Goal: Task Accomplishment & Management: Complete application form

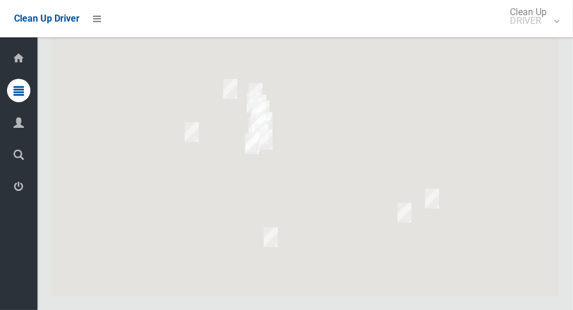
scroll to position [6537, 0]
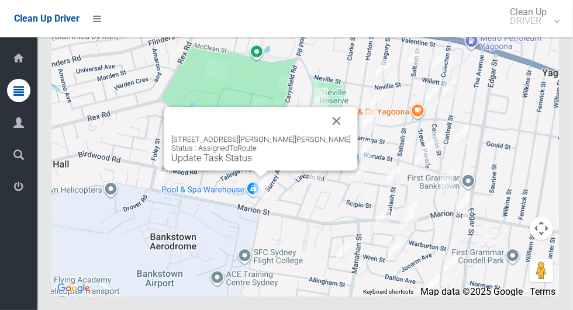
click at [323, 135] on button "Close" at bounding box center [337, 121] width 28 height 28
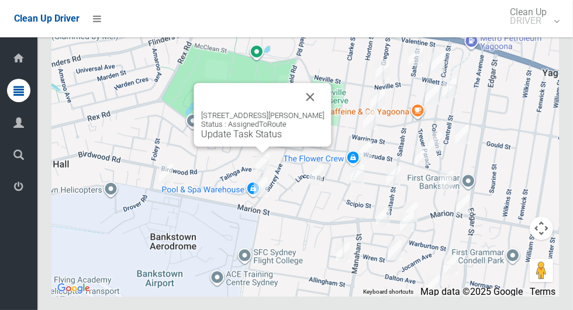
click at [314, 111] on button "Close" at bounding box center [310, 97] width 28 height 28
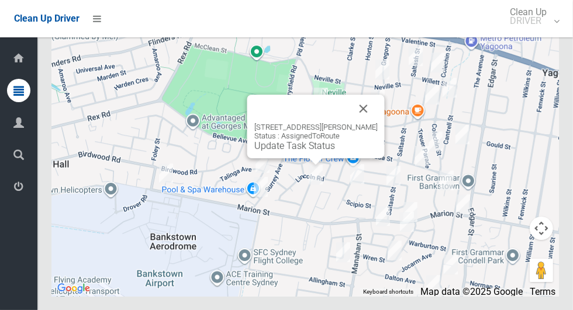
click at [378, 123] on button "Close" at bounding box center [364, 109] width 28 height 28
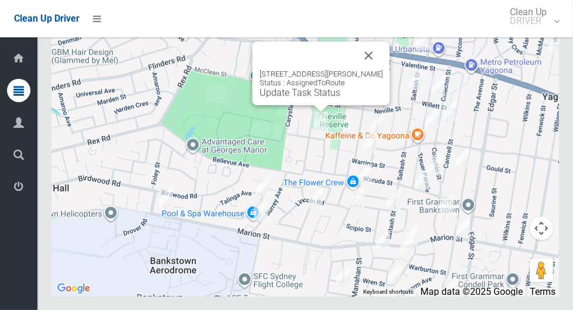
click at [378, 70] on button "Close" at bounding box center [369, 55] width 28 height 28
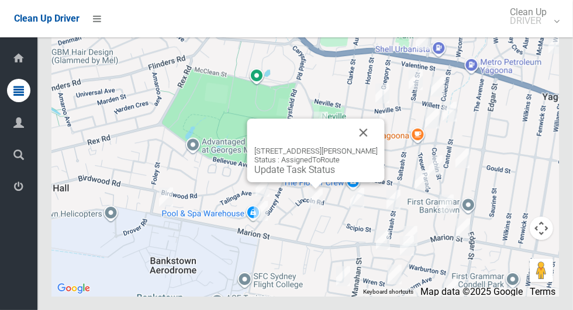
click at [376, 147] on button "Close" at bounding box center [364, 133] width 28 height 28
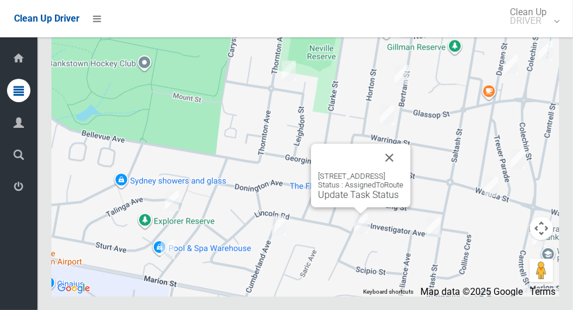
click at [403, 172] on button "Close" at bounding box center [389, 158] width 28 height 28
click at [375, 172] on div at bounding box center [346, 158] width 57 height 28
click at [403, 172] on button "Close" at bounding box center [389, 158] width 28 height 28
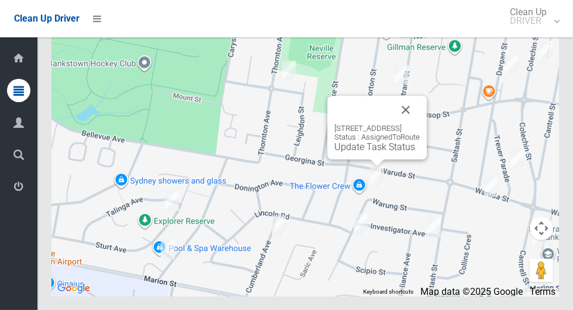
click at [420, 124] on button "Close" at bounding box center [406, 110] width 28 height 28
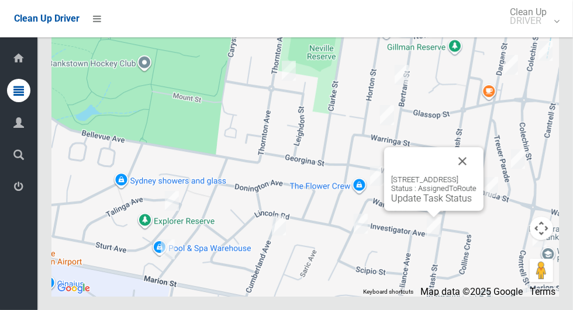
click at [476, 175] on button "Close" at bounding box center [462, 161] width 28 height 28
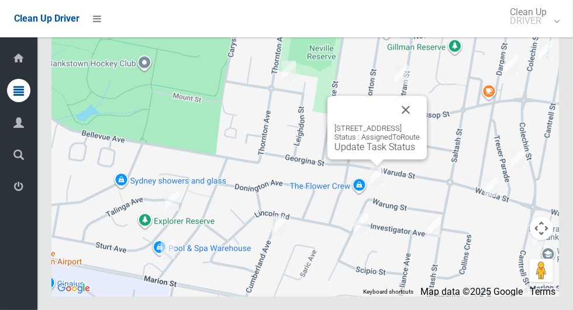
click at [420, 124] on button "Close" at bounding box center [406, 110] width 28 height 28
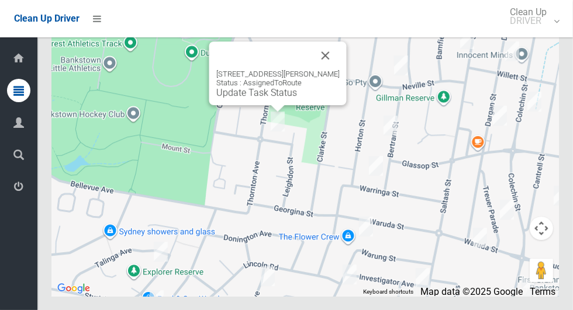
click at [312, 70] on div at bounding box center [263, 55] width 95 height 28
click at [340, 70] on button "Close" at bounding box center [326, 55] width 28 height 28
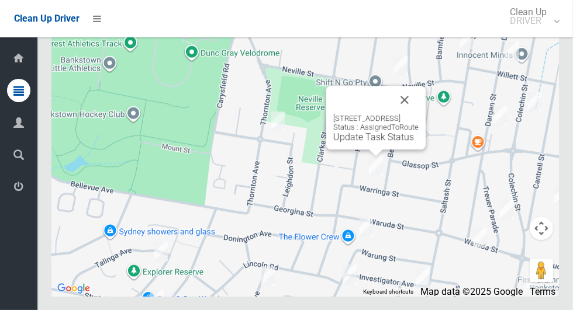
click at [418, 114] on button "Close" at bounding box center [404, 100] width 28 height 28
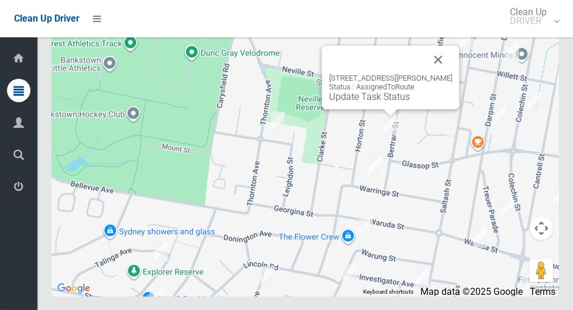
click at [431, 74] on button "Close" at bounding box center [438, 60] width 28 height 28
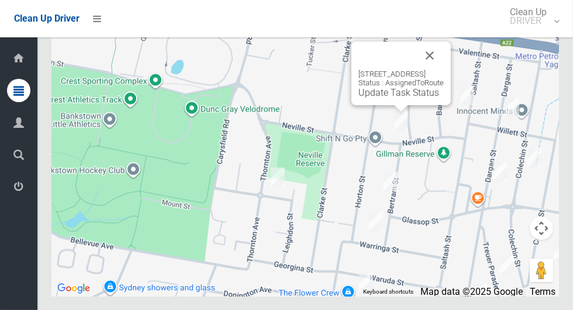
click at [444, 70] on button "Close" at bounding box center [430, 55] width 28 height 28
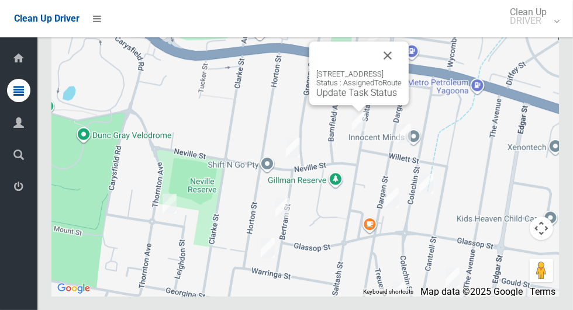
click at [373, 70] on div at bounding box center [344, 55] width 57 height 28
click at [400, 70] on button "Close" at bounding box center [387, 55] width 28 height 28
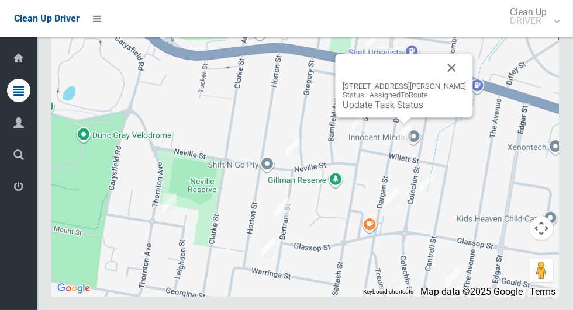
click at [447, 82] on button "Close" at bounding box center [452, 68] width 28 height 28
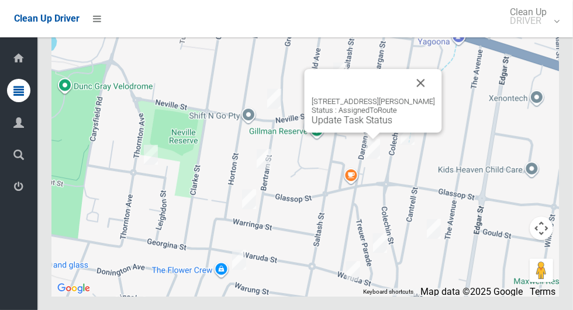
click at [424, 97] on button "Close" at bounding box center [421, 83] width 28 height 28
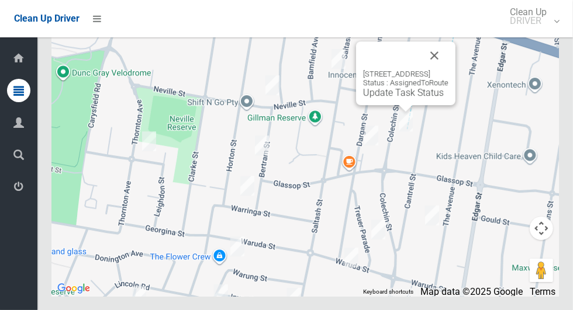
click at [448, 70] on button "Close" at bounding box center [434, 55] width 28 height 28
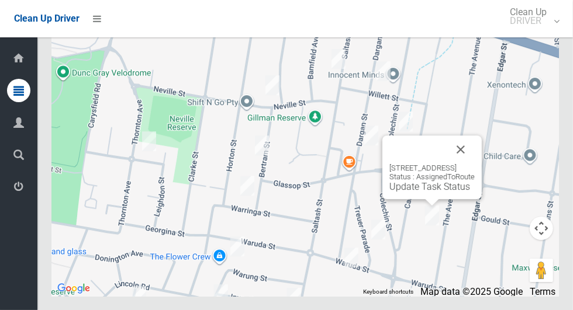
click at [3, 277] on div "Dashboard Tasks All Tasks Todays Tasks Overdue Tasks Complete Tasks Profile Sea…" at bounding box center [18, 173] width 37 height 273
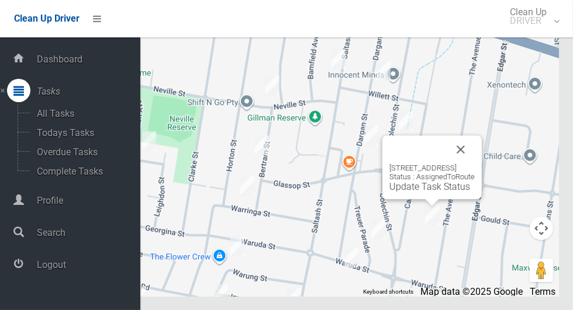
click at [492, 106] on div "84 The Avenue, BANKSTOWN NSW 2200 Status : AssignedToRoute Update Task Status" at bounding box center [304, 150] width 507 height 292
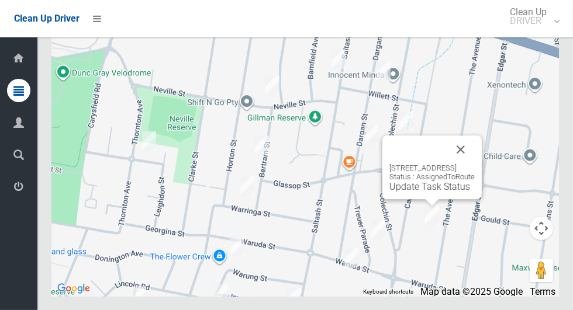
click at [475, 164] on button "Close" at bounding box center [461, 150] width 28 height 28
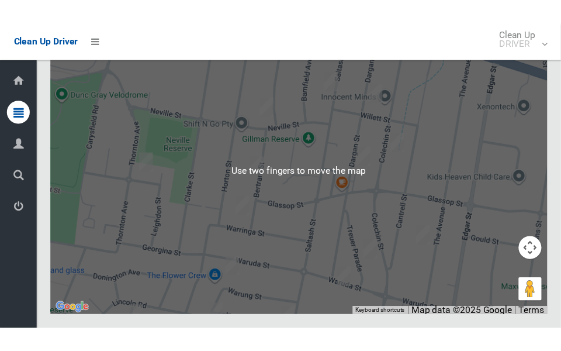
scroll to position [6536, 0]
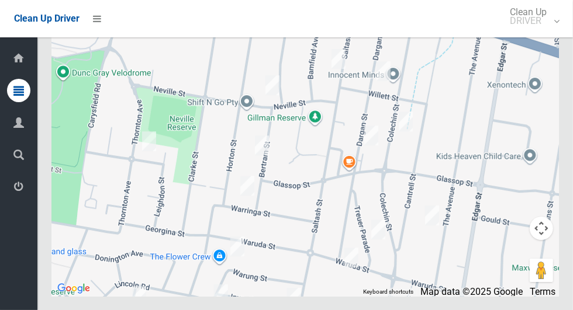
click at [547, 33] on button "Toggle fullscreen view" at bounding box center [541, 21] width 23 height 23
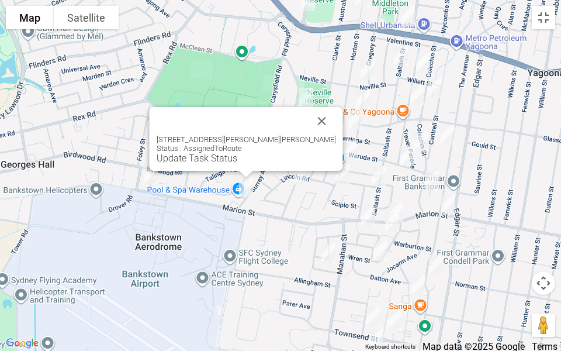
click at [193, 164] on div "5 Eldon Avenue, GEORGES HALL NSW 2198 Status : AssignedToRoute Update Task Stat…" at bounding box center [246, 139] width 193 height 64
click at [190, 164] on div "5 Eldon Avenue, GEORGES HALL NSW 2198 Status : AssignedToRoute Update Task Stat…" at bounding box center [246, 139] width 193 height 64
click at [184, 164] on div "5 Eldon Avenue, GEORGES HALL NSW 2198 Status : AssignedToRoute Update Task Stat…" at bounding box center [246, 139] width 193 height 64
click at [193, 164] on div "5 Eldon Avenue, GEORGES HALL NSW 2198 Status : AssignedToRoute Update Task Stat…" at bounding box center [246, 139] width 193 height 64
click at [190, 164] on div "5 Eldon Avenue, GEORGES HALL NSW 2198 Status : AssignedToRoute Update Task Stat…" at bounding box center [246, 139] width 193 height 64
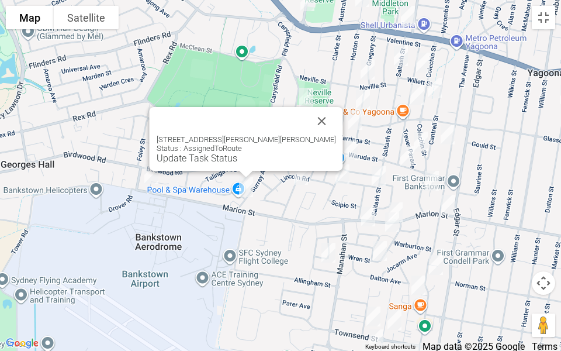
click at [199, 164] on div "5 Eldon Avenue, GEORGES HALL NSW 2198 Status : AssignedToRoute Update Task Stat…" at bounding box center [246, 139] width 193 height 64
click at [209, 159] on link "Update Task Status" at bounding box center [197, 158] width 81 height 11
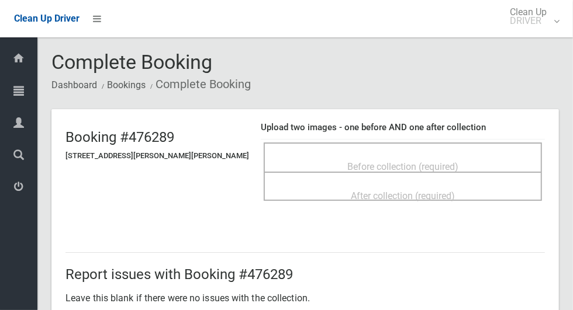
click at [468, 131] on h4 "Upload two images - one before AND one after collection" at bounding box center [403, 128] width 284 height 10
click at [437, 147] on div "Before collection (required)" at bounding box center [403, 157] width 278 height 29
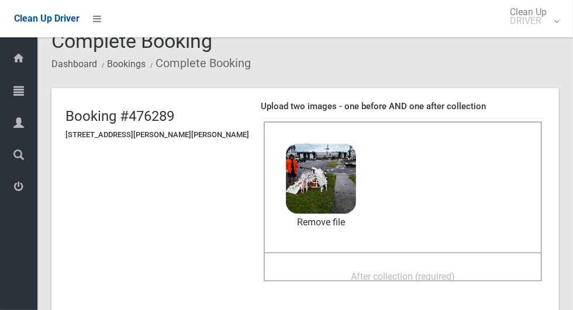
scroll to position [77, 0]
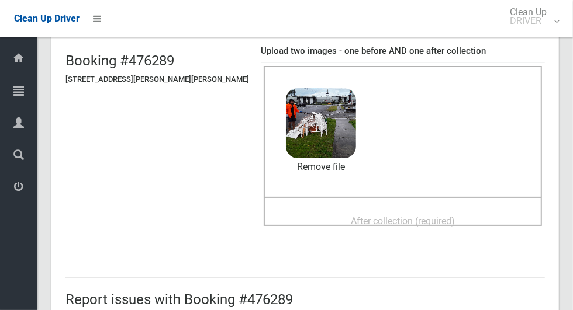
click at [433, 226] on span "After collection (required)" at bounding box center [403, 221] width 104 height 11
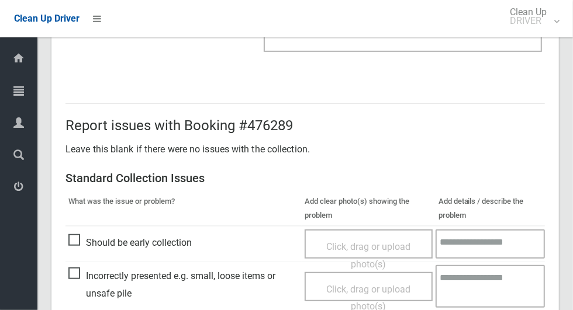
scroll to position [956, 0]
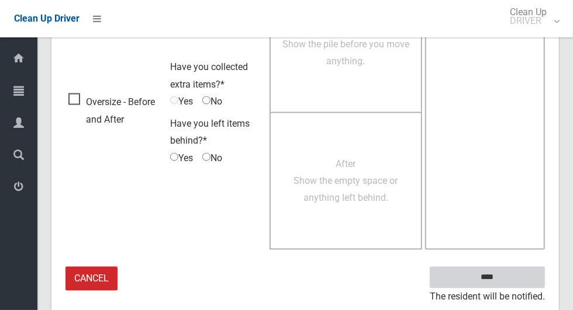
click at [511, 278] on input "****" at bounding box center [487, 278] width 115 height 22
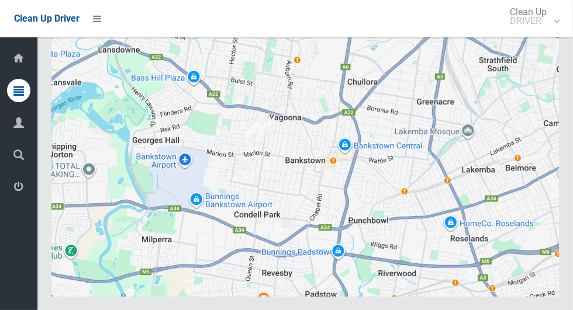
scroll to position [6491, 0]
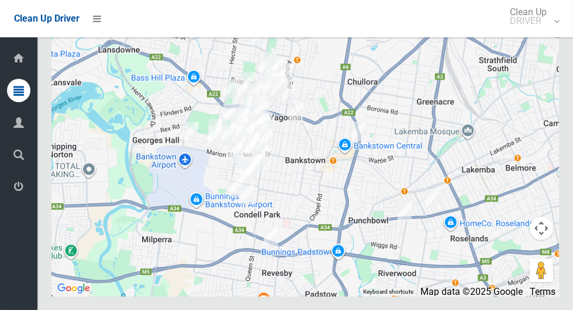
click at [548, 33] on button "Toggle fullscreen view" at bounding box center [541, 21] width 23 height 23
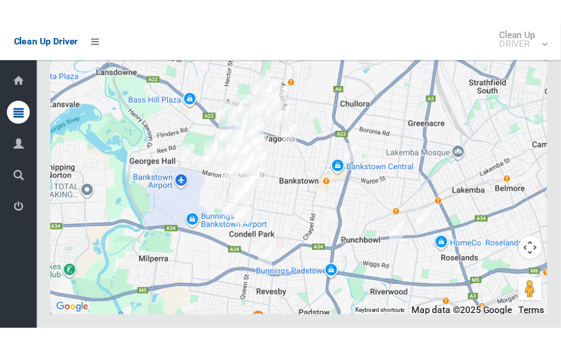
scroll to position [6926, 0]
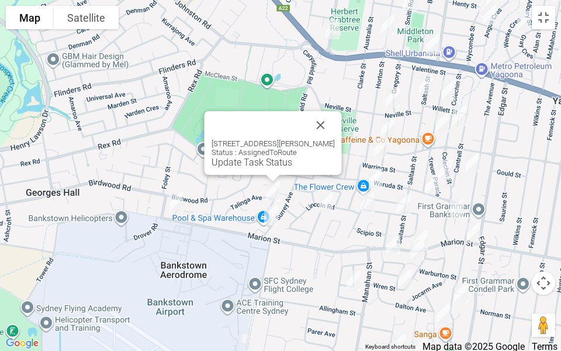
click at [243, 162] on link "Update Task Status" at bounding box center [252, 162] width 81 height 11
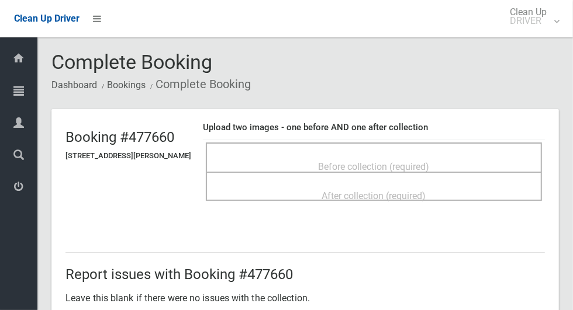
click at [433, 155] on div "Before collection (required)" at bounding box center [374, 166] width 310 height 22
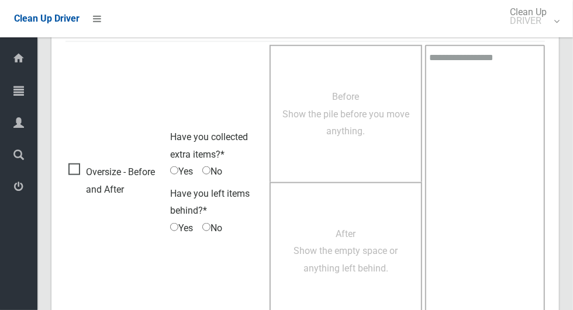
scroll to position [682, 0]
click at [86, 175] on span "Oversize - Before and After" at bounding box center [116, 181] width 96 height 34
click at [82, 175] on span "Oversize - Before and After" at bounding box center [116, 181] width 96 height 34
click at [184, 173] on span "Yes" at bounding box center [181, 172] width 23 height 18
click at [340, 123] on span "Before Show the pile before you move anything." at bounding box center [345, 114] width 127 height 46
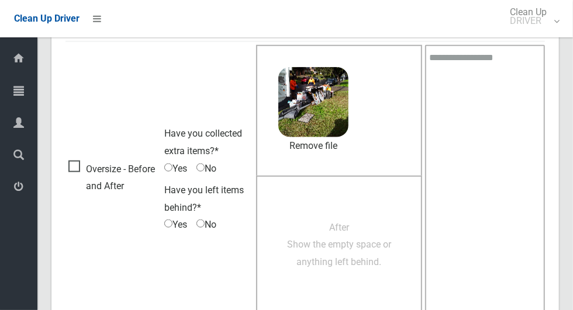
click at [347, 253] on span "After Show the empty space or anything left behind." at bounding box center [339, 245] width 104 height 46
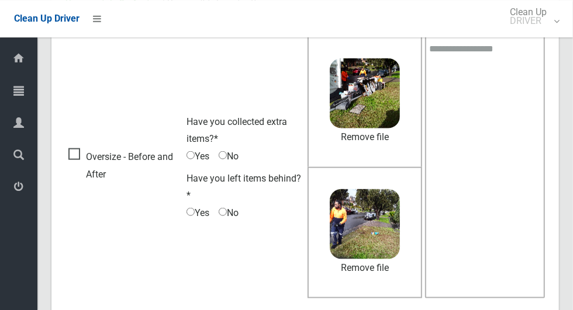
scroll to position [740, 0]
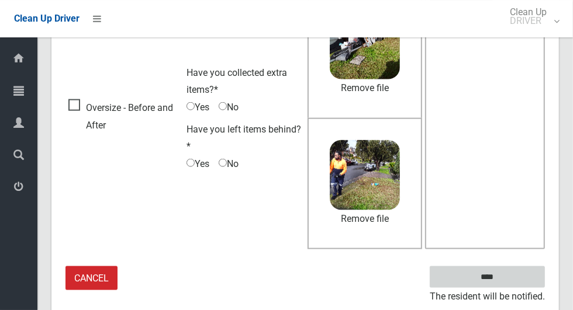
click at [507, 281] on input "****" at bounding box center [487, 278] width 115 height 22
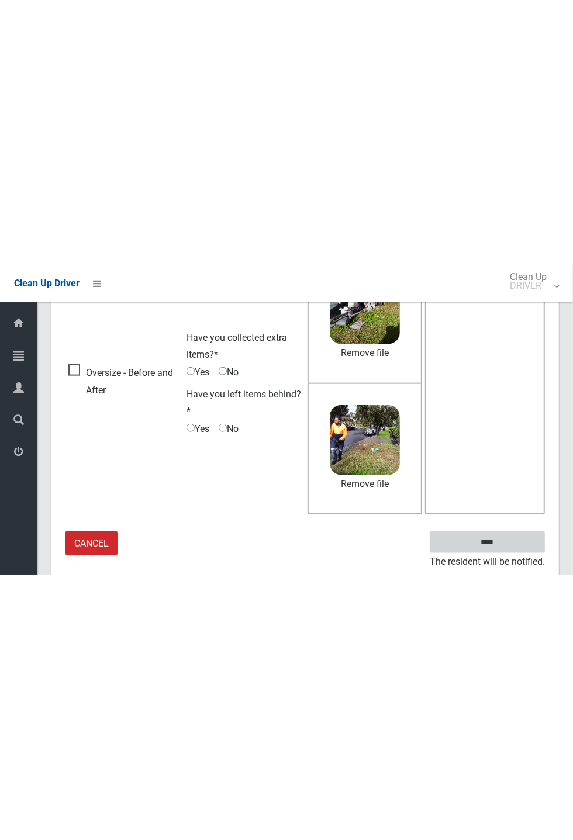
scroll to position [244, 0]
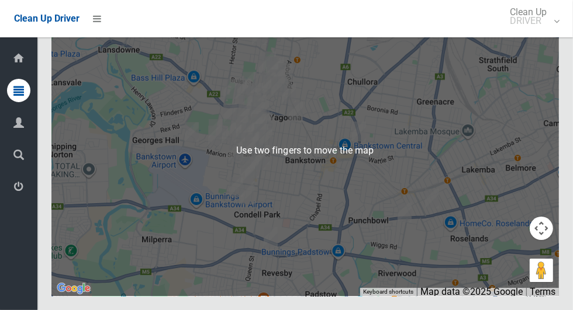
scroll to position [6506, 0]
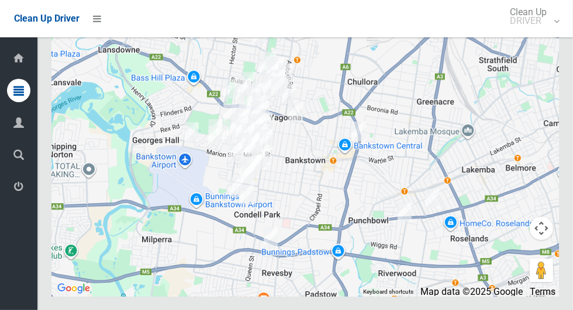
click at [546, 33] on button "Toggle fullscreen view" at bounding box center [541, 21] width 23 height 23
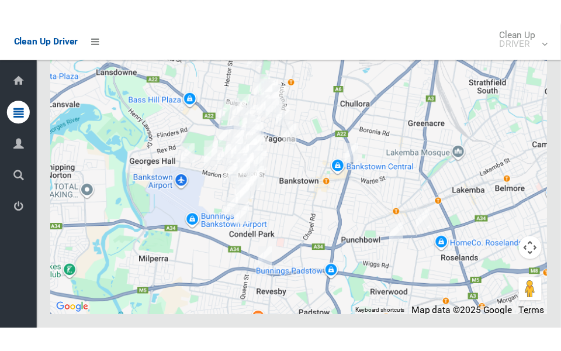
scroll to position [6941, 0]
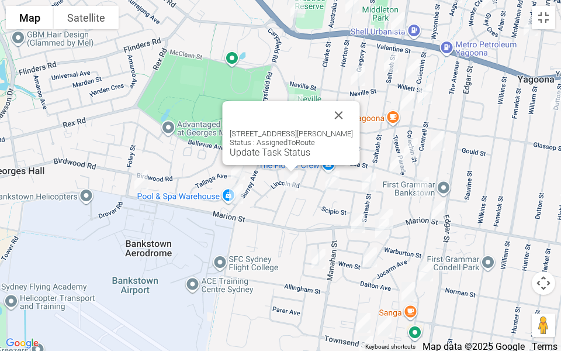
click at [260, 155] on link "Update Task Status" at bounding box center [270, 152] width 81 height 11
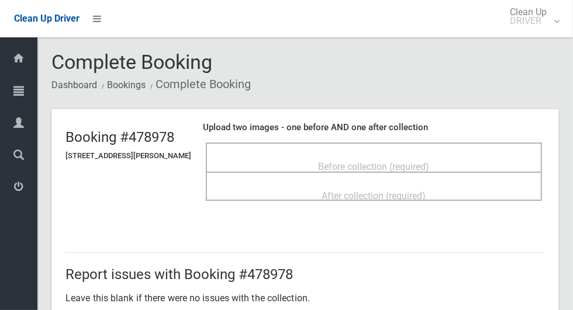
click at [460, 146] on div "Before collection (required)" at bounding box center [374, 157] width 336 height 29
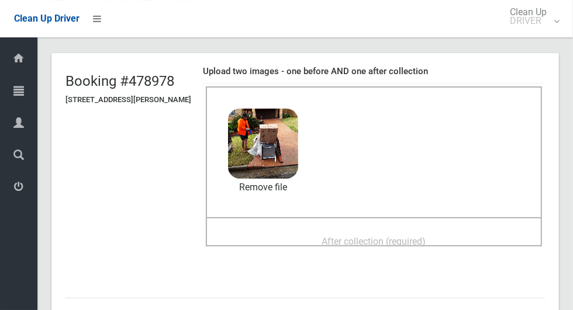
scroll to position [57, 0]
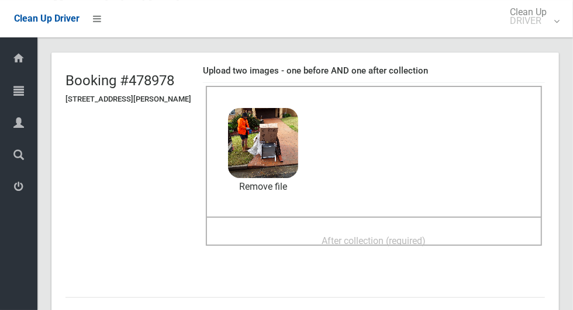
click at [411, 236] on span "After collection (required)" at bounding box center [374, 241] width 104 height 11
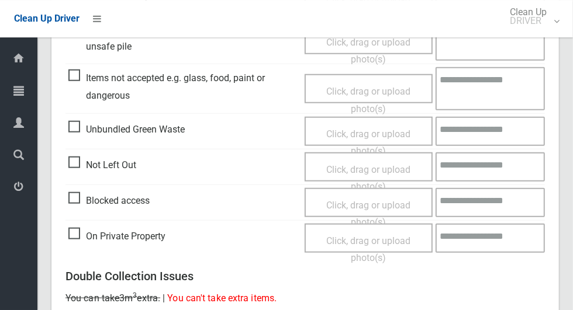
scroll to position [956, 0]
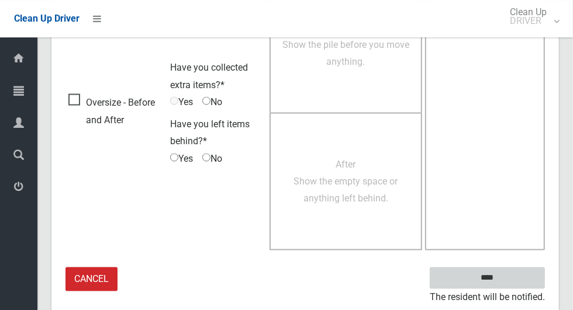
click at [507, 278] on input "****" at bounding box center [487, 278] width 115 height 22
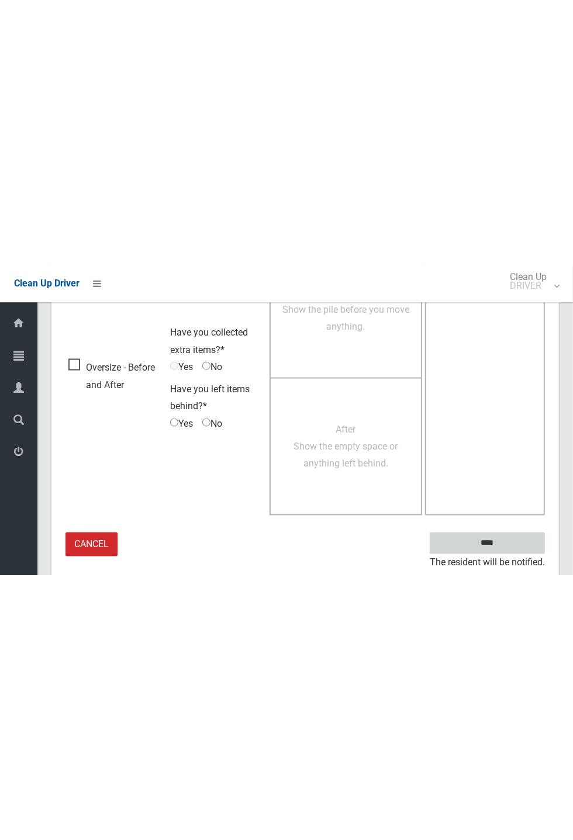
scroll to position [460, 0]
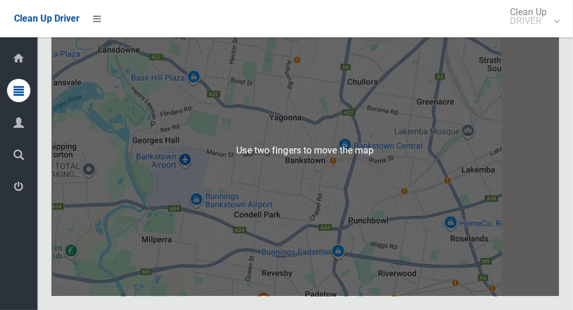
scroll to position [6457, 0]
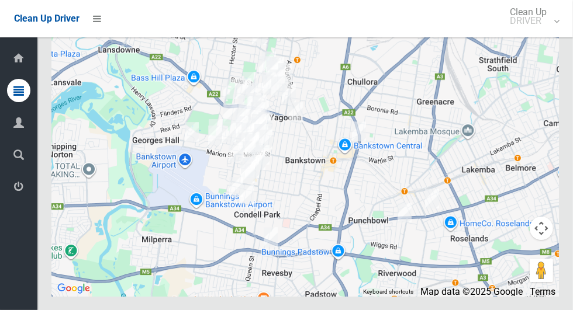
click at [542, 33] on button "Toggle fullscreen view" at bounding box center [541, 21] width 23 height 23
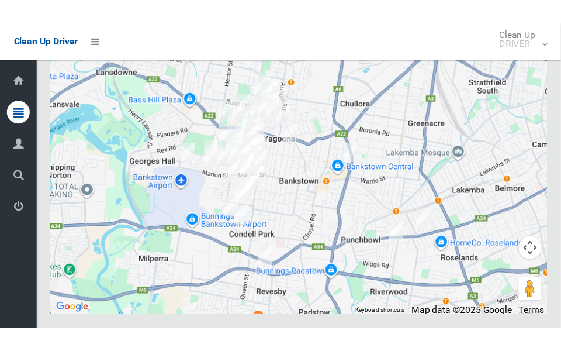
scroll to position [6899, 0]
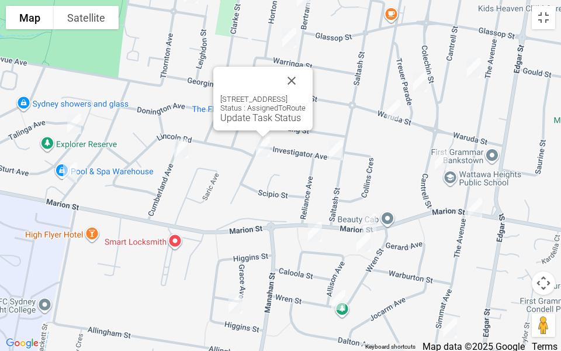
click at [306, 82] on button "Close" at bounding box center [292, 81] width 28 height 28
click at [247, 117] on link "Update Task Status" at bounding box center [260, 117] width 81 height 11
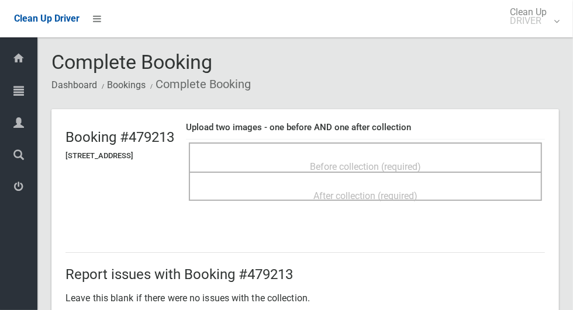
click at [433, 155] on div "Before collection (required)" at bounding box center [365, 166] width 327 height 22
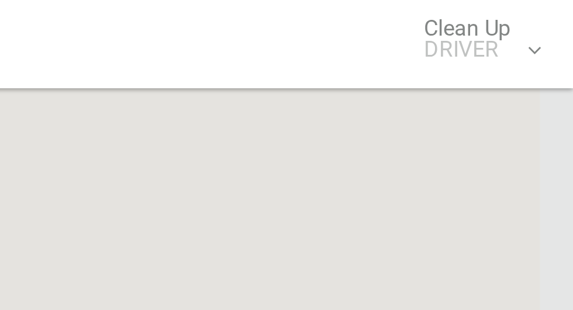
scroll to position [6435, 0]
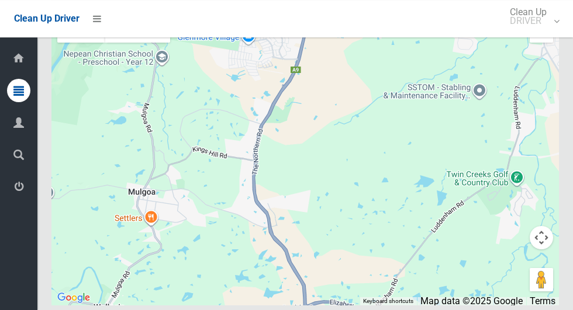
click at [537, 43] on button "Toggle fullscreen view" at bounding box center [541, 30] width 23 height 23
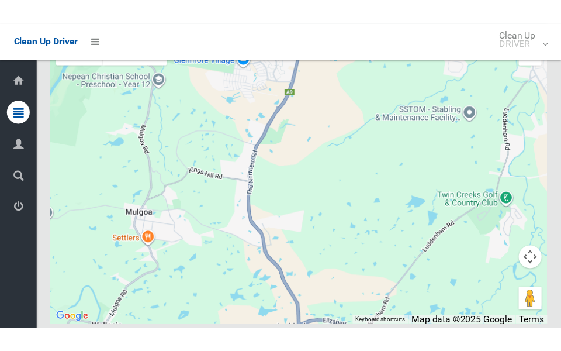
scroll to position [6877, 0]
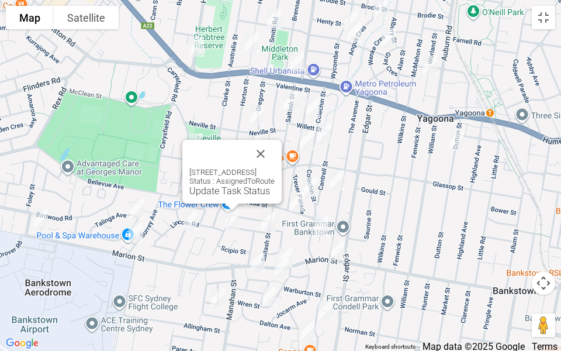
click at [275, 145] on button "Close" at bounding box center [261, 154] width 28 height 28
click at [220, 196] on link "Update Task Status" at bounding box center [229, 190] width 81 height 11
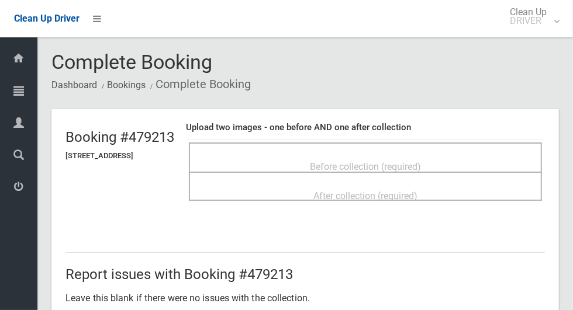
click at [459, 155] on div "Before collection (required)" at bounding box center [365, 166] width 327 height 22
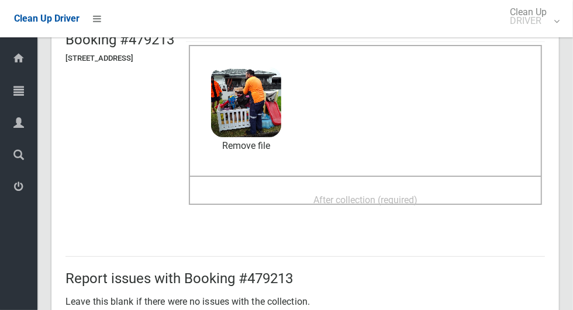
scroll to position [109, 0]
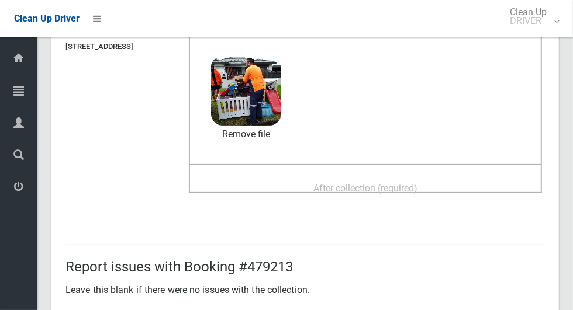
click at [452, 194] on div "After collection (required)" at bounding box center [365, 188] width 327 height 22
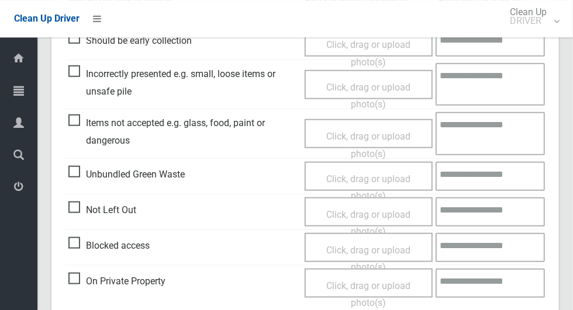
scroll to position [956, 0]
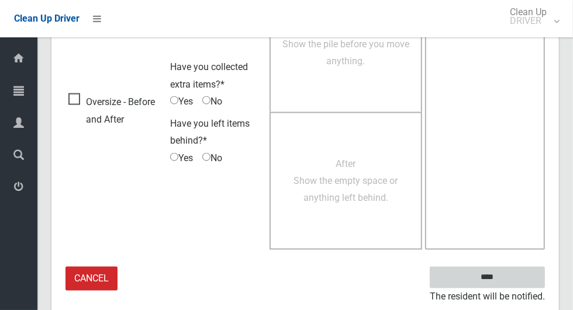
click at [492, 273] on input "****" at bounding box center [487, 278] width 115 height 22
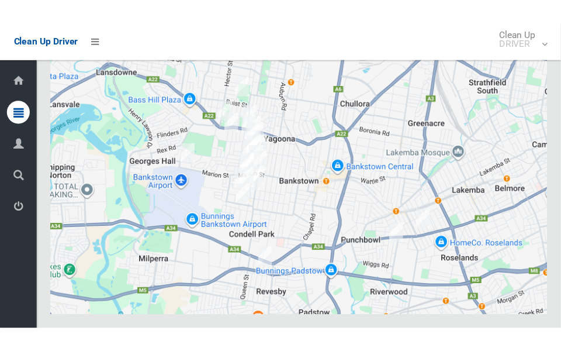
scroll to position [6537, 0]
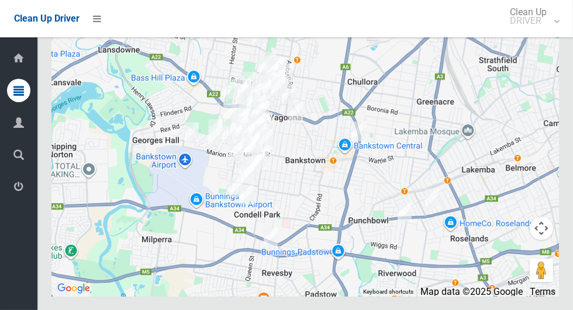
click at [537, 33] on button "Toggle fullscreen view" at bounding box center [541, 21] width 23 height 23
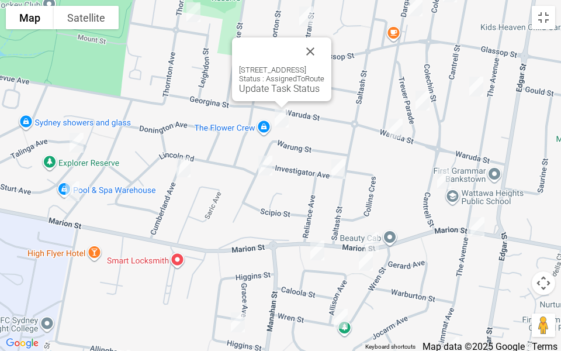
click at [250, 89] on link "Update Task Status" at bounding box center [279, 88] width 81 height 11
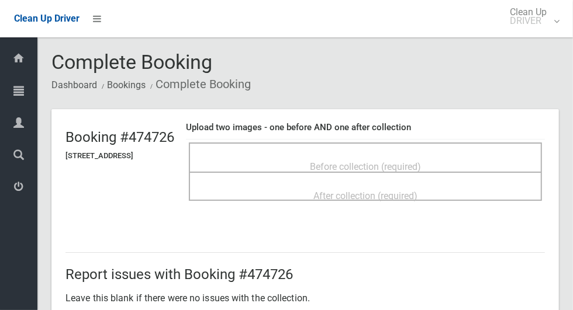
click at [446, 155] on div "Before collection (required)" at bounding box center [365, 166] width 327 height 22
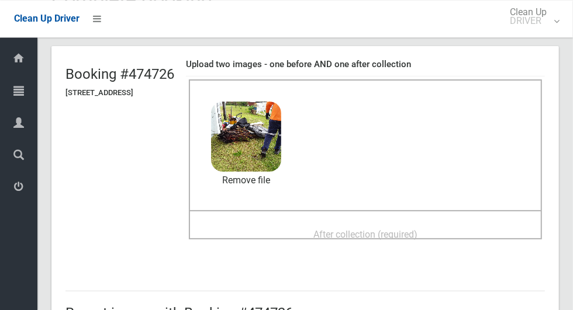
scroll to position [63, 0]
click at [383, 236] on span "After collection (required)" at bounding box center [365, 235] width 104 height 11
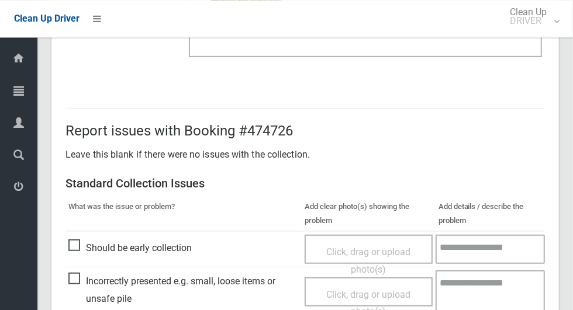
scroll to position [956, 0]
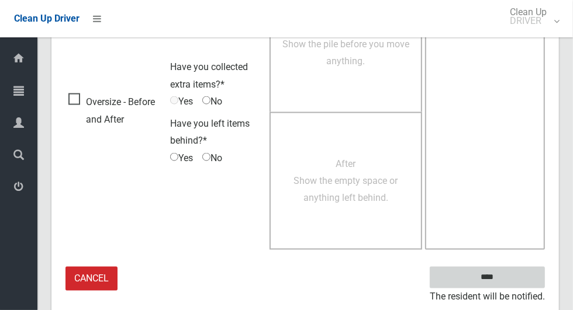
click at [507, 274] on input "****" at bounding box center [487, 278] width 115 height 22
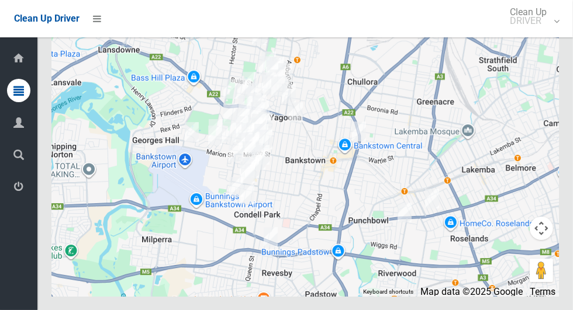
scroll to position [6498, 0]
click at [546, 33] on button "Toggle fullscreen view" at bounding box center [541, 21] width 23 height 23
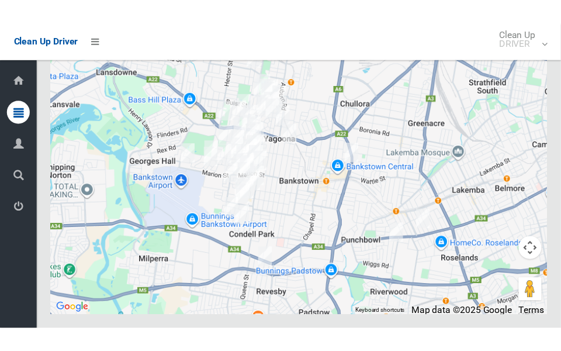
scroll to position [6933, 0]
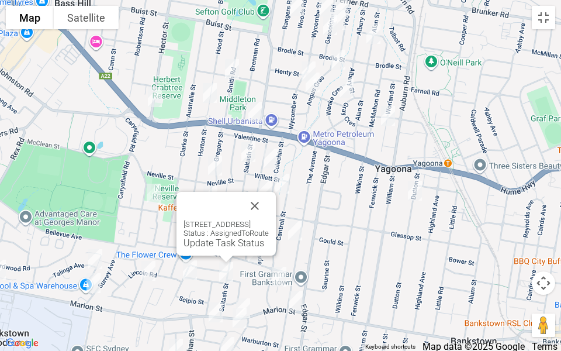
click at [200, 247] on link "Update Task Status" at bounding box center [224, 242] width 81 height 11
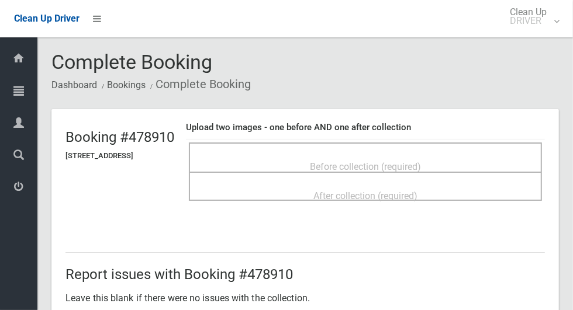
click at [421, 161] on span "Before collection (required)" at bounding box center [365, 166] width 111 height 11
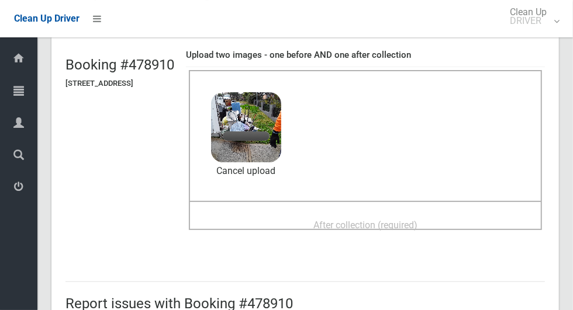
scroll to position [94, 0]
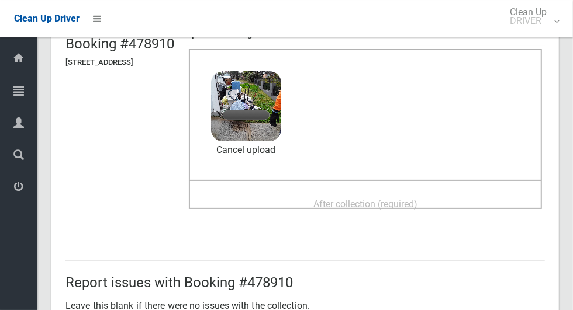
click at [417, 203] on span "After collection (required)" at bounding box center [365, 204] width 104 height 11
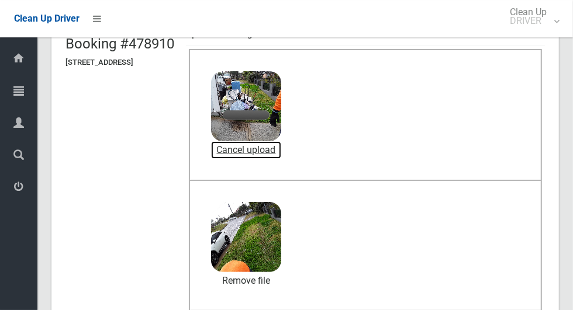
click at [281, 146] on link "Cancel upload" at bounding box center [246, 150] width 70 height 18
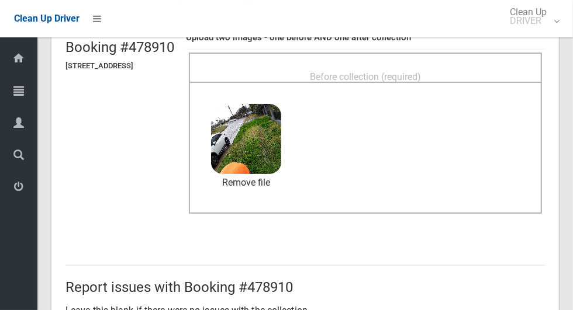
scroll to position [74, 0]
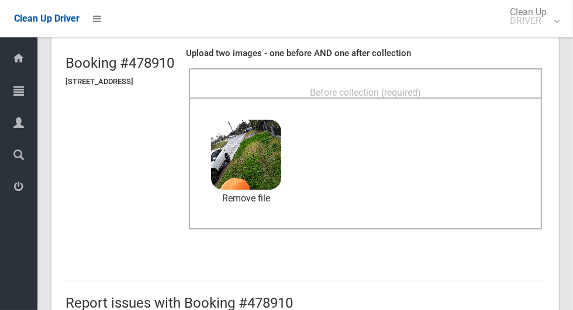
click at [396, 87] on span "Before collection (required)" at bounding box center [365, 92] width 111 height 11
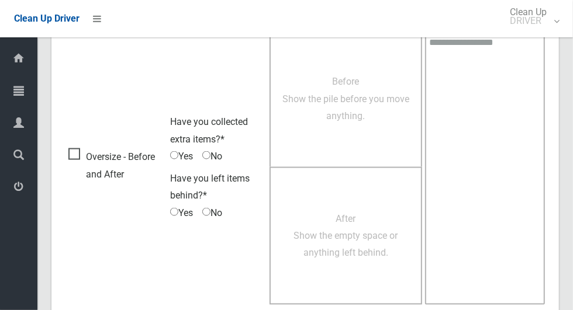
scroll to position [956, 0]
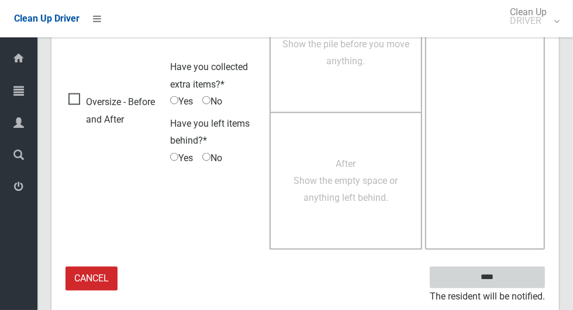
click at [511, 274] on input "****" at bounding box center [487, 278] width 115 height 22
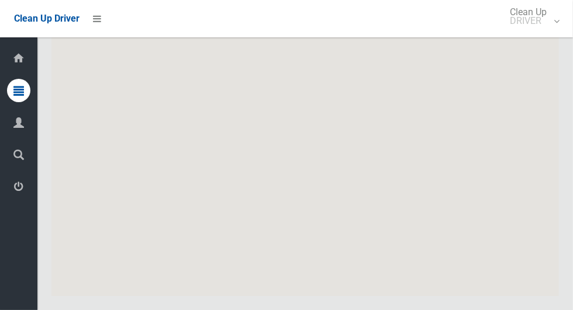
scroll to position [6464, 0]
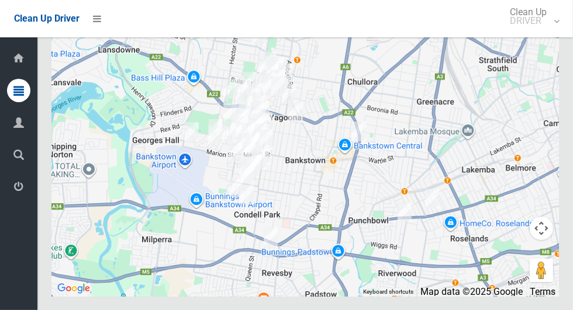
click at [544, 33] on button "Toggle fullscreen view" at bounding box center [541, 21] width 23 height 23
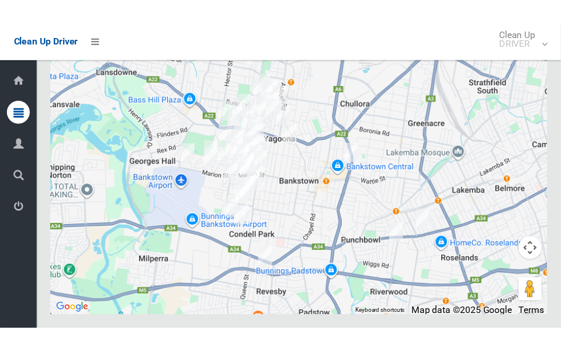
scroll to position [6906, 0]
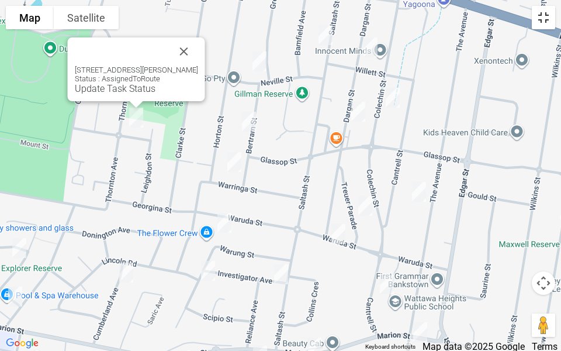
click at [547, 20] on button "Toggle fullscreen view" at bounding box center [543, 17] width 23 height 23
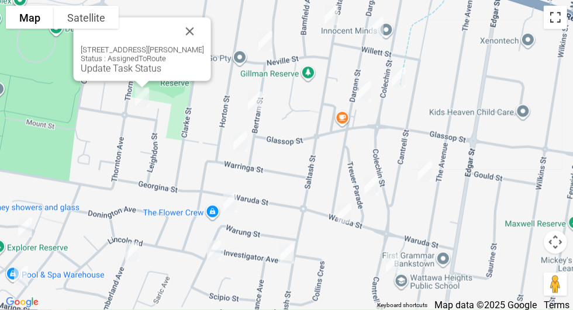
scroll to position [6537, 0]
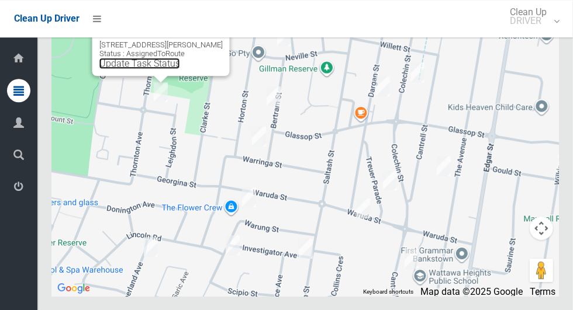
click at [142, 69] on link "Update Task Status" at bounding box center [139, 63] width 81 height 11
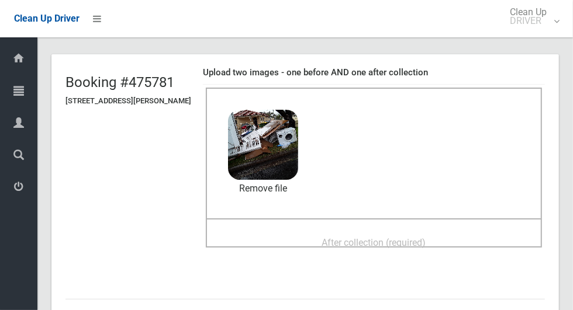
scroll to position [60, 0]
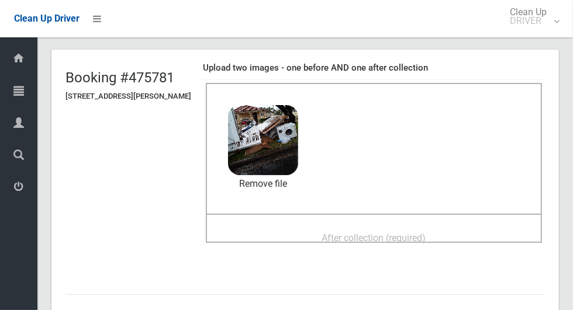
click at [426, 233] on span "After collection (required)" at bounding box center [374, 238] width 104 height 11
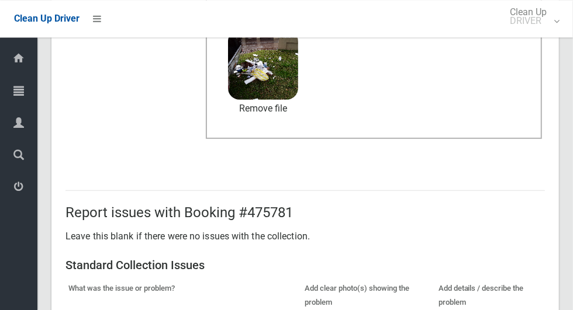
scroll to position [956, 0]
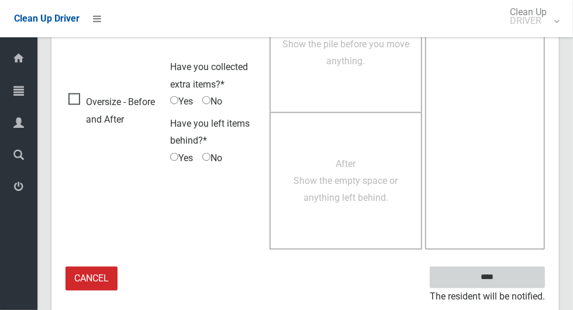
click at [507, 285] on input "****" at bounding box center [487, 278] width 115 height 22
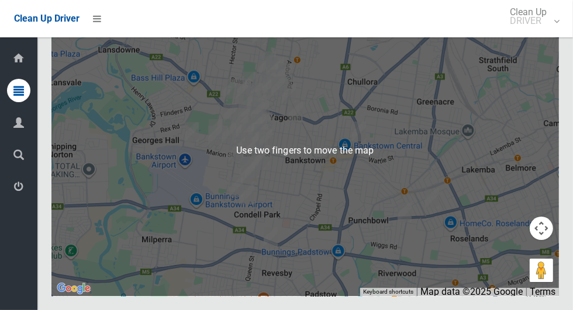
scroll to position [6495, 0]
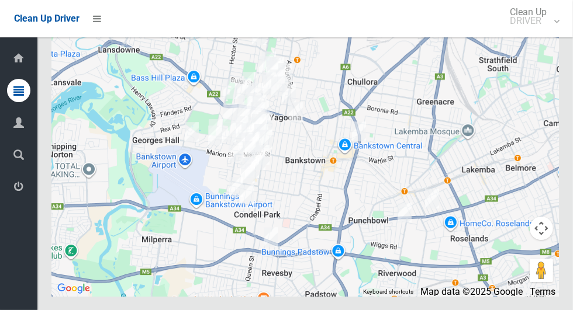
click at [540, 33] on button "Toggle fullscreen view" at bounding box center [541, 21] width 23 height 23
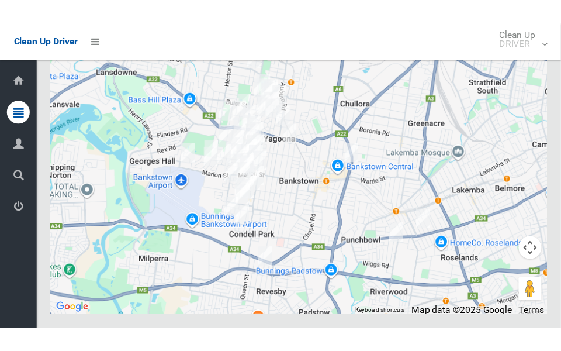
scroll to position [6930, 0]
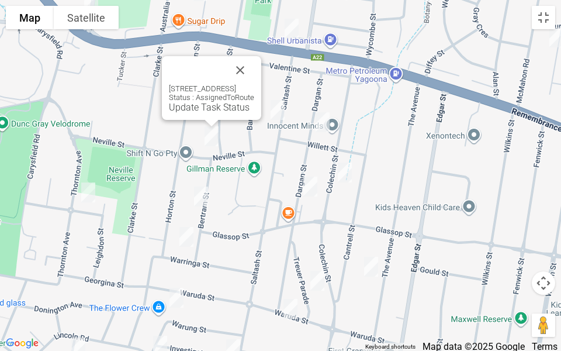
click at [254, 60] on button "Close" at bounding box center [240, 70] width 28 height 28
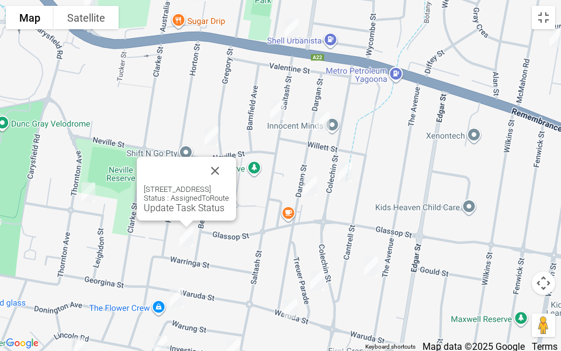
click at [201, 157] on div at bounding box center [172, 171] width 57 height 28
click at [229, 164] on button "Close" at bounding box center [215, 171] width 28 height 28
click at [229, 162] on button "Close" at bounding box center [215, 171] width 28 height 28
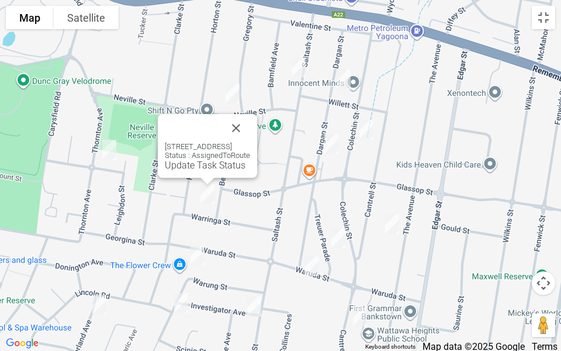
click at [250, 114] on button "Close" at bounding box center [236, 128] width 28 height 28
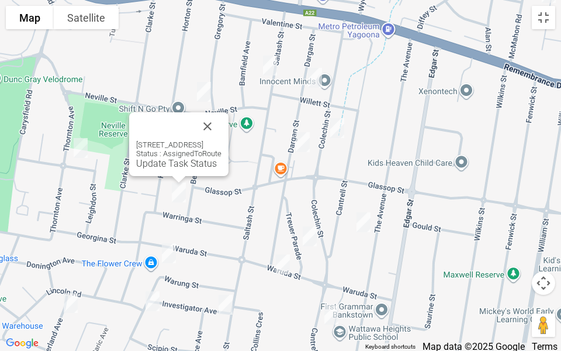
click at [162, 162] on link "Update Task Status" at bounding box center [176, 163] width 81 height 11
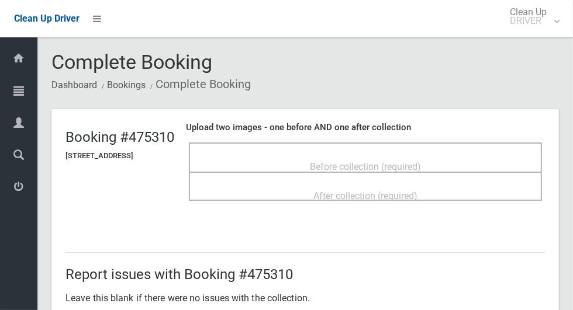
click at [463, 144] on div "Before collection (required)" at bounding box center [365, 157] width 353 height 29
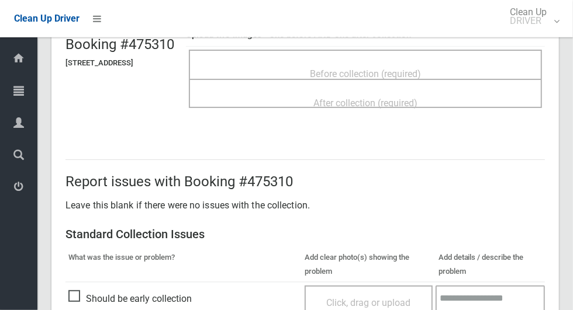
scroll to position [84, 0]
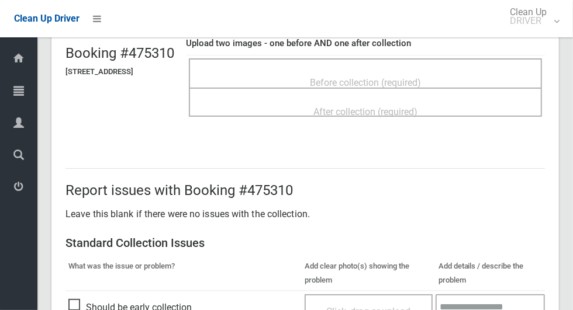
click at [442, 71] on div "Before collection (required)" at bounding box center [365, 82] width 327 height 22
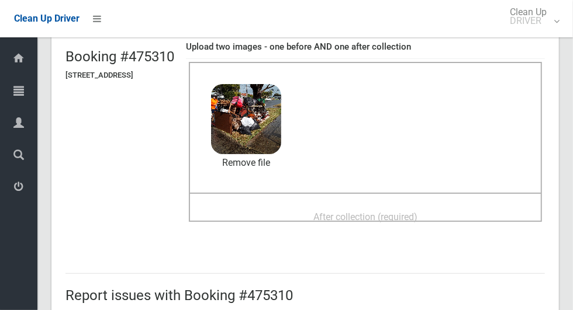
scroll to position [79, 0]
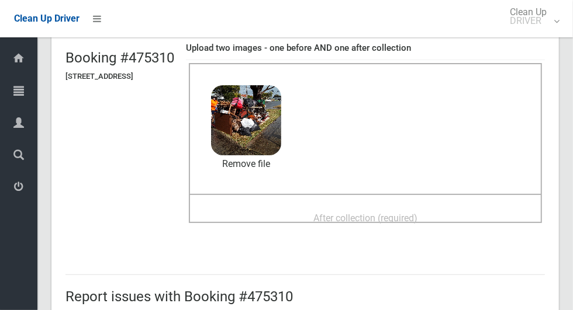
click at [417, 216] on span "After collection (required)" at bounding box center [365, 218] width 104 height 11
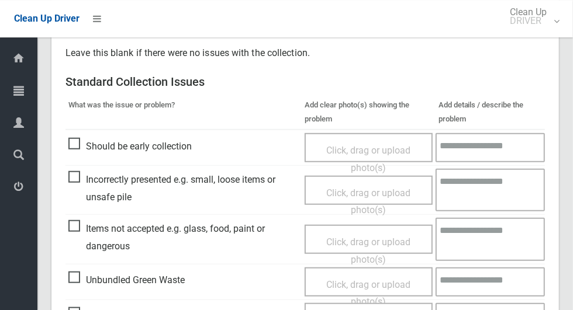
scroll to position [449, 0]
click at [75, 224] on span "Items not accepted e.g. glass, food, paint or dangerous" at bounding box center [183, 238] width 230 height 34
click at [330, 237] on span "Click, drag or upload photo(s)" at bounding box center [368, 251] width 84 height 29
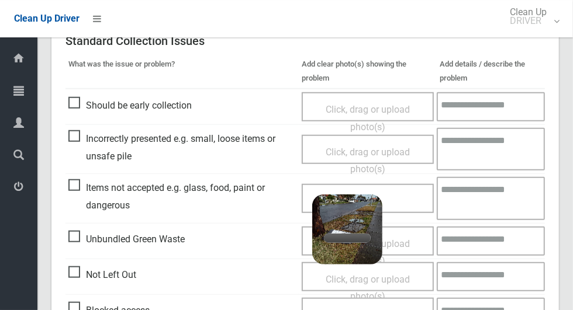
scroll to position [494, 0]
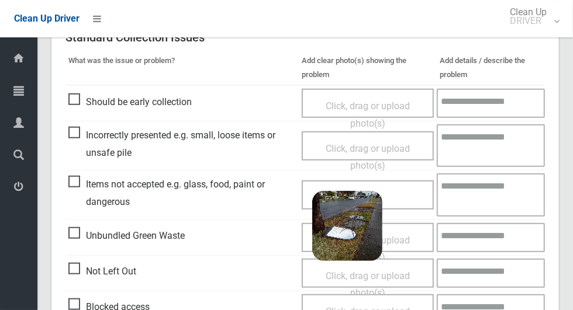
click at [492, 197] on textarea at bounding box center [491, 195] width 108 height 43
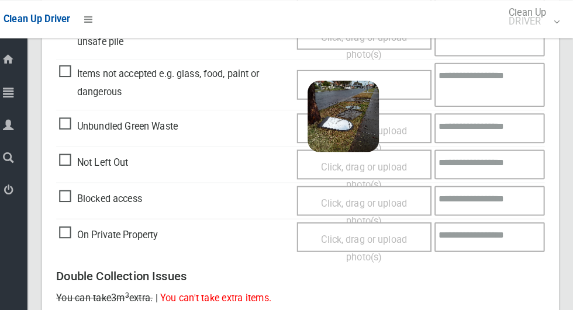
scroll to position [606, 0]
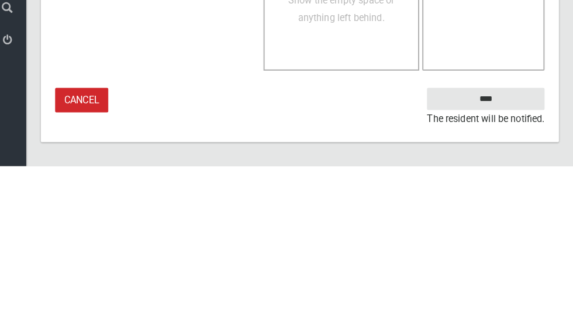
type textarea "*****"
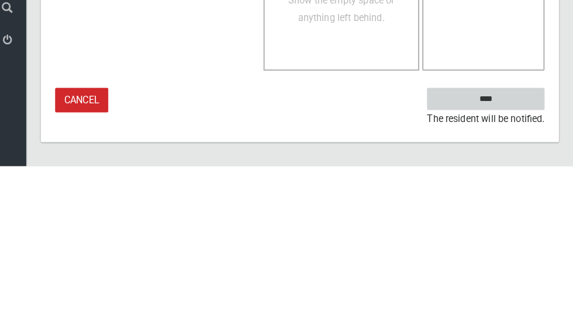
click at [508, 242] on input "****" at bounding box center [487, 245] width 115 height 22
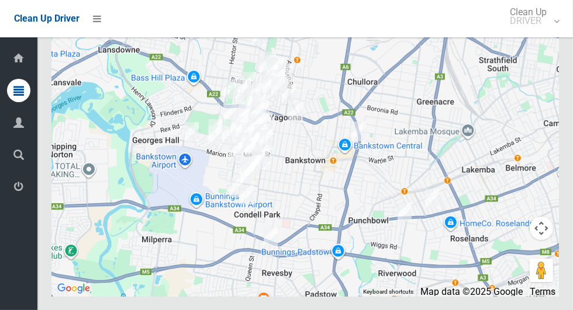
scroll to position [6497, 0]
click at [551, 33] on button "Toggle fullscreen view" at bounding box center [541, 21] width 23 height 23
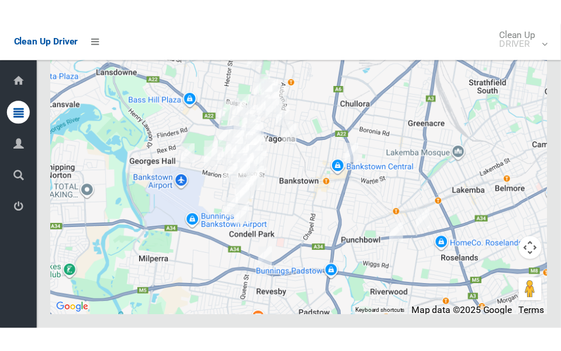
scroll to position [6932, 0]
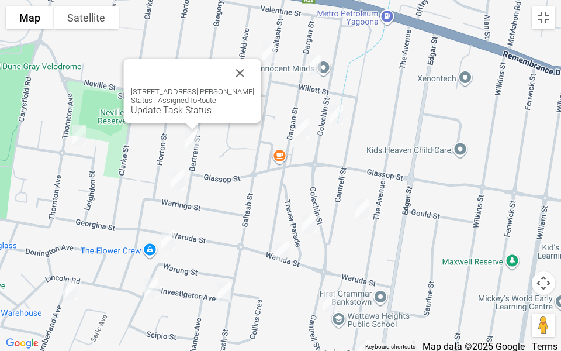
click at [149, 116] on div "18 Bertram Street, YAGOONA NSW 2199 Status : AssignedToRoute Update Task Status" at bounding box center [192, 91] width 137 height 64
click at [161, 116] on div "18 Bertram Street, YAGOONA NSW 2199 Status : AssignedToRoute Update Task Status" at bounding box center [192, 91] width 137 height 64
click at [155, 112] on link "Update Task Status" at bounding box center [171, 110] width 81 height 11
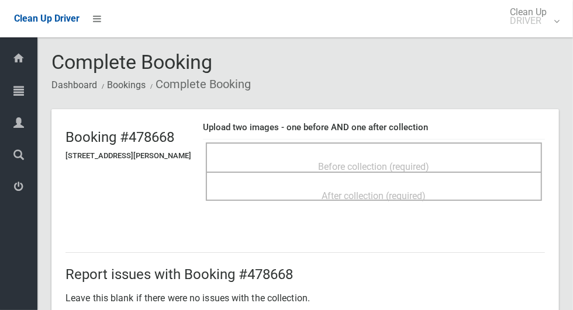
click at [465, 159] on div "Before collection (required)" at bounding box center [374, 166] width 310 height 22
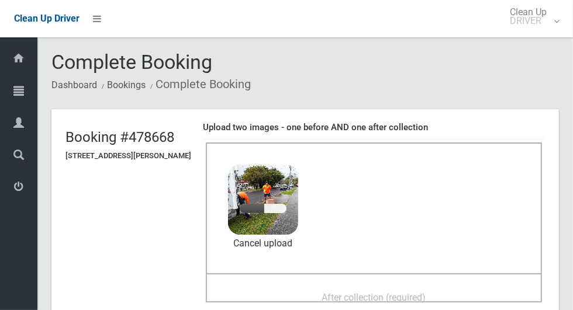
scroll to position [89, 0]
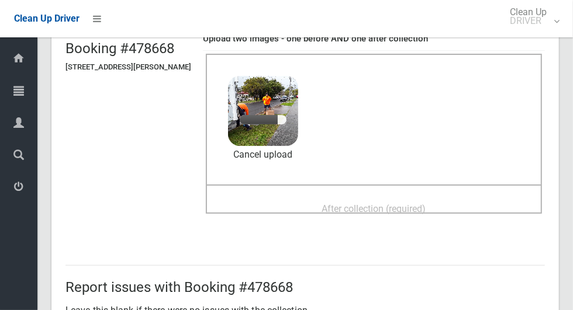
click at [380, 218] on div "After collection (required)" at bounding box center [374, 209] width 310 height 22
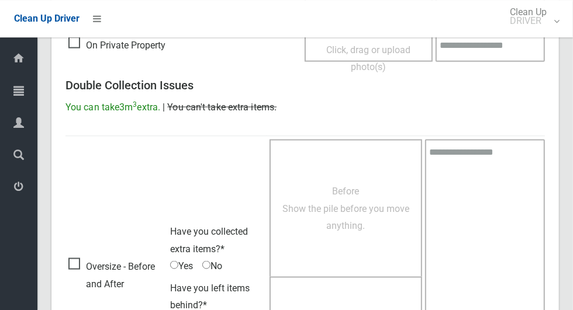
scroll to position [956, 0]
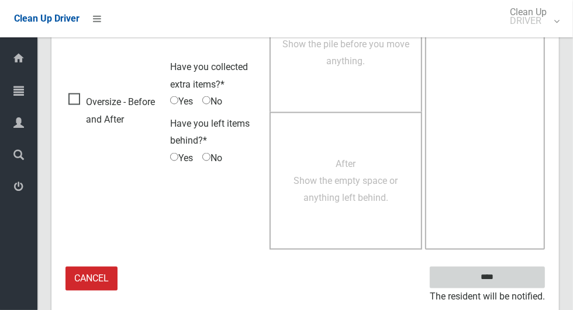
click at [507, 283] on input "****" at bounding box center [487, 278] width 115 height 22
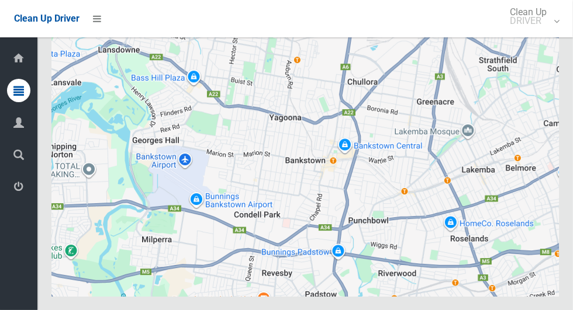
scroll to position [6437, 0]
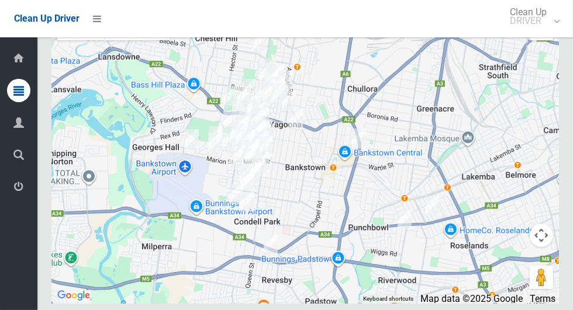
click at [537, 40] on button "Toggle fullscreen view" at bounding box center [541, 28] width 23 height 23
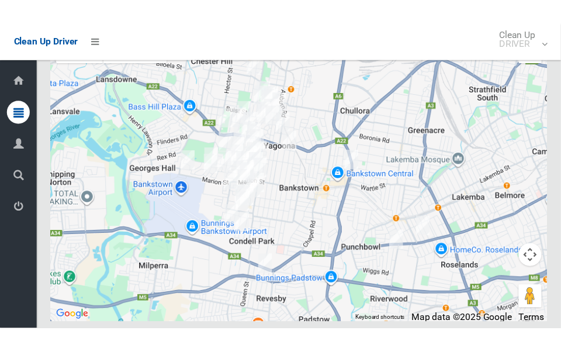
scroll to position [6879, 0]
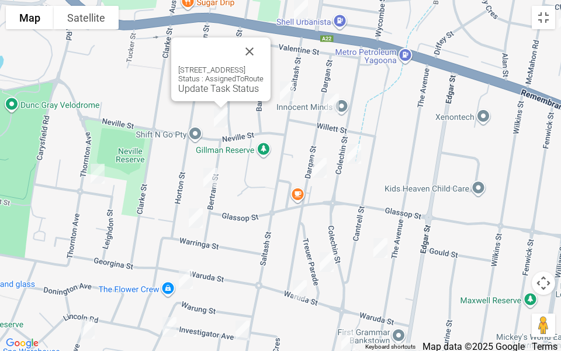
click at [201, 85] on link "Update Task Status" at bounding box center [218, 88] width 81 height 11
click at [199, 91] on link "Update Task Status" at bounding box center [218, 88] width 81 height 11
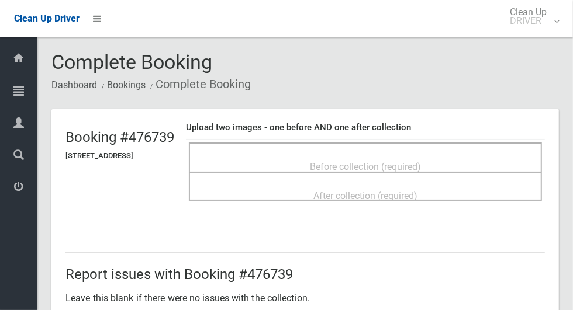
click at [424, 145] on div "Before collection (required)" at bounding box center [365, 157] width 353 height 29
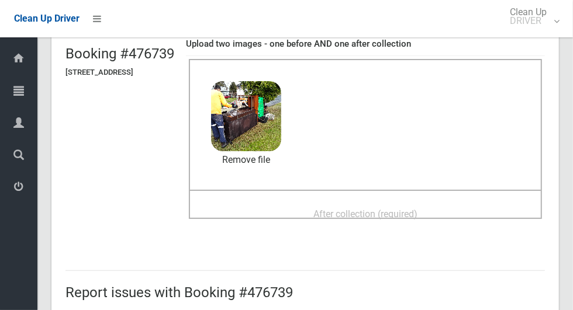
scroll to position [94, 0]
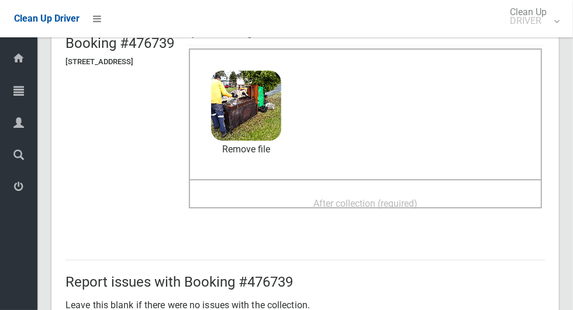
click at [403, 209] on span "After collection (required)" at bounding box center [365, 203] width 104 height 11
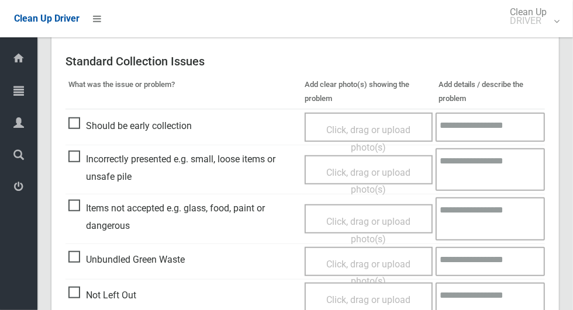
scroll to position [956, 0]
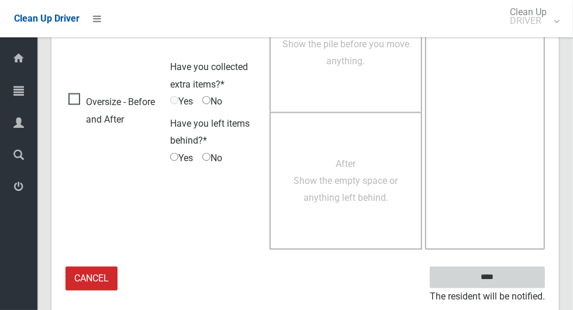
click at [507, 282] on input "****" at bounding box center [487, 278] width 115 height 22
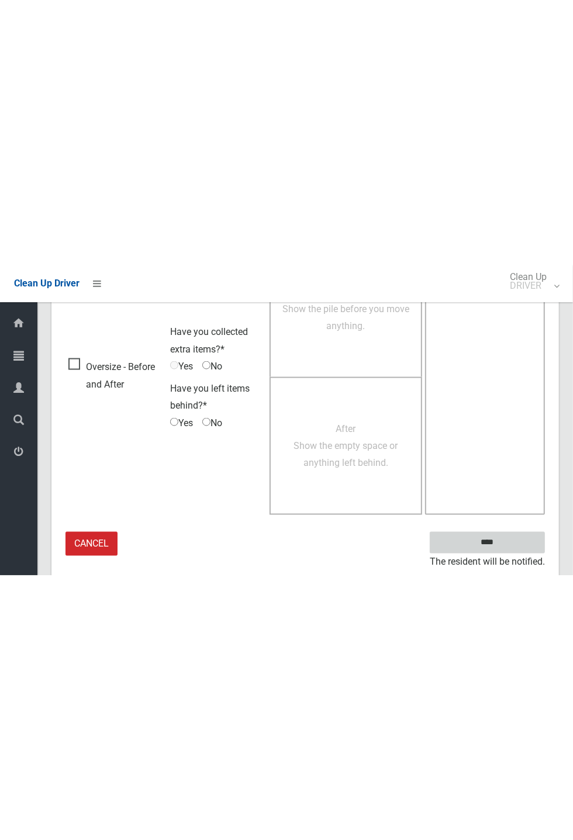
scroll to position [460, 0]
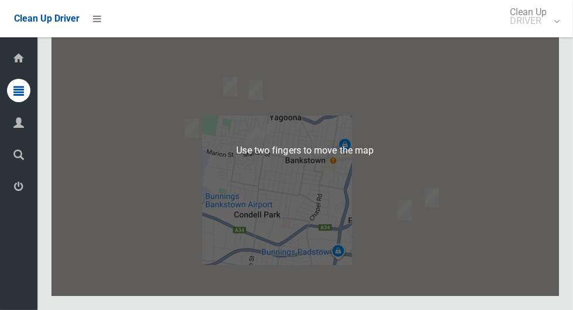
scroll to position [6461, 0]
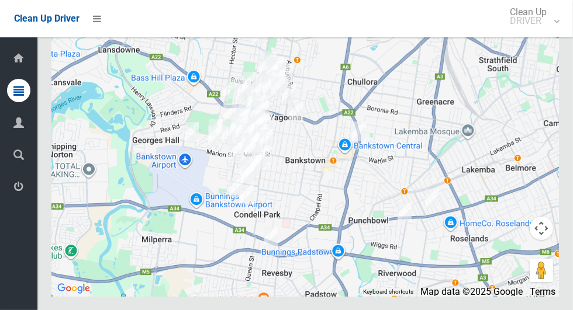
click at [542, 33] on button "Toggle fullscreen view" at bounding box center [541, 21] width 23 height 23
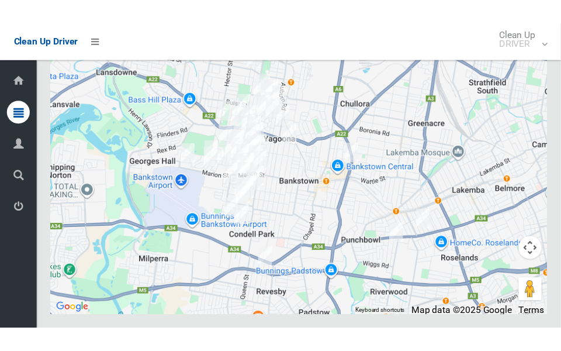
scroll to position [6903, 0]
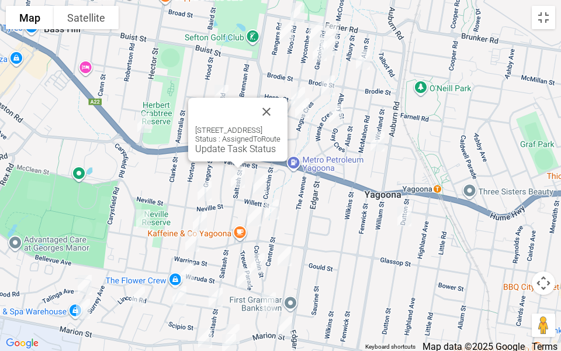
click at [281, 109] on button "Close" at bounding box center [266, 112] width 28 height 28
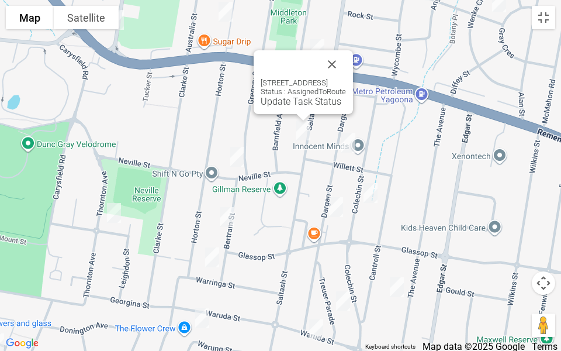
click at [274, 101] on link "Update Task Status" at bounding box center [301, 101] width 81 height 11
click at [284, 114] on div "22 Saltash Street, YAGOONA NSW 2199 Status : AssignedToRoute Update Task Status" at bounding box center [303, 82] width 99 height 64
click at [284, 107] on div "22 Saltash Street, YAGOONA NSW 2199 Status : AssignedToRoute Update Task Status" at bounding box center [303, 82] width 99 height 64
click at [279, 103] on link "Update Task Status" at bounding box center [301, 101] width 81 height 11
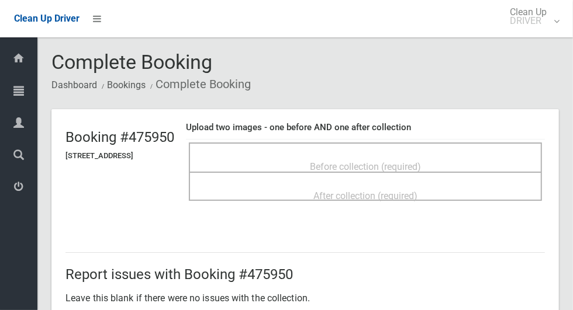
click at [437, 155] on div "Before collection (required)" at bounding box center [365, 166] width 327 height 22
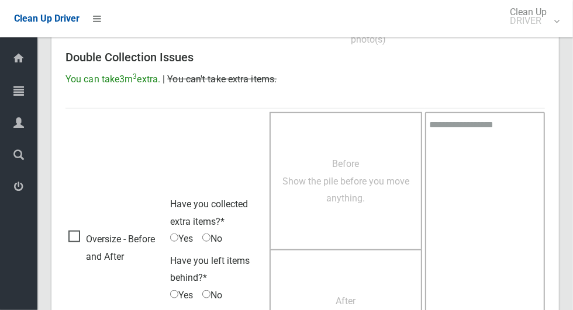
scroll to position [621, 0]
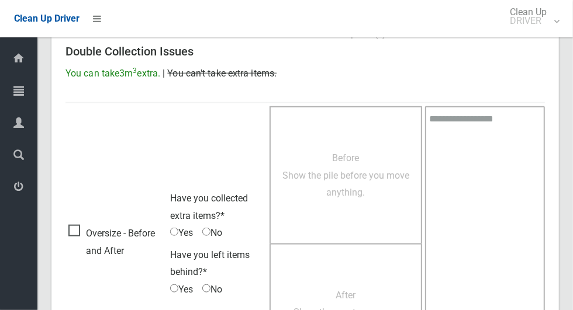
click at [82, 227] on span "Oversize - Before and After" at bounding box center [116, 242] width 96 height 34
click at [312, 167] on span "Before Show the pile before you move anything." at bounding box center [345, 176] width 127 height 46
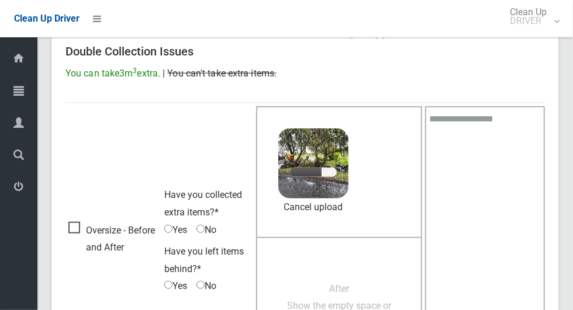
click at [199, 272] on span "Have you left items behind?*" at bounding box center [203, 260] width 79 height 29
click at [350, 292] on span "After Show the empty space or anything left behind." at bounding box center [339, 306] width 104 height 46
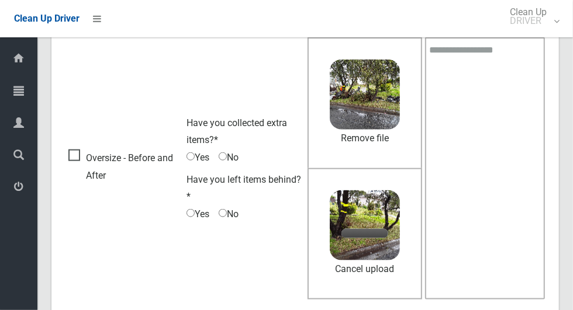
scroll to position [697, 0]
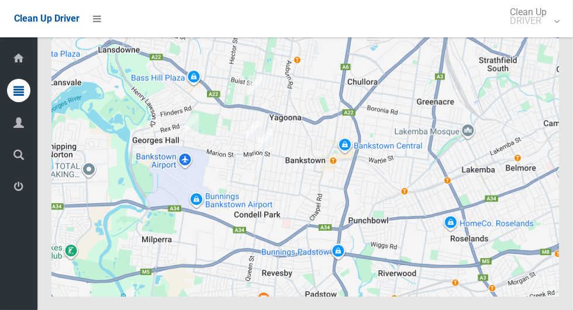
scroll to position [6456, 0]
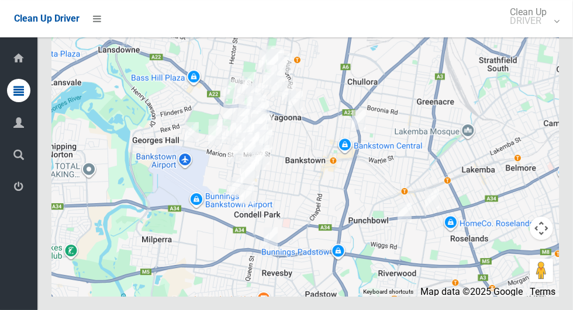
click at [542, 33] on button "Toggle fullscreen view" at bounding box center [541, 21] width 23 height 23
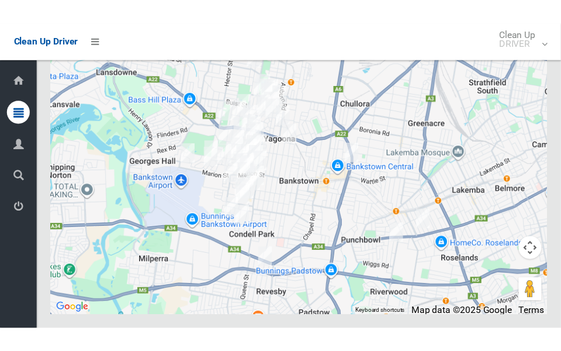
scroll to position [6897, 0]
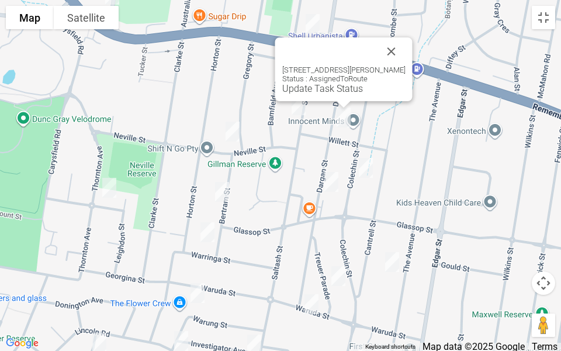
click at [320, 92] on link "Update Task Status" at bounding box center [322, 88] width 81 height 11
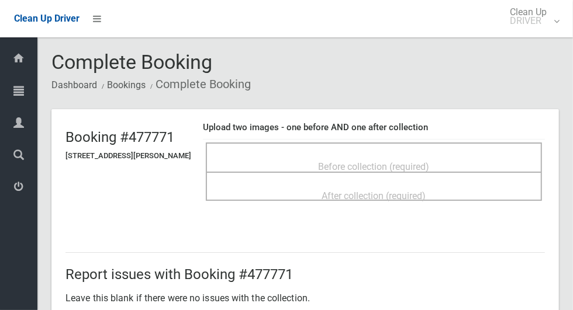
click at [424, 155] on div "Before collection (required)" at bounding box center [374, 166] width 310 height 22
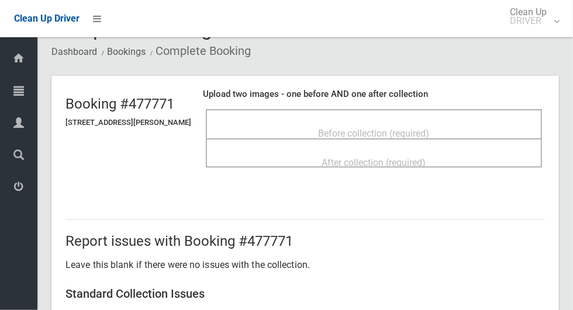
scroll to position [37, 0]
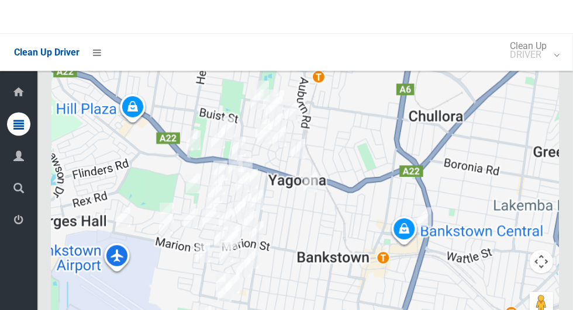
scroll to position [6537, 0]
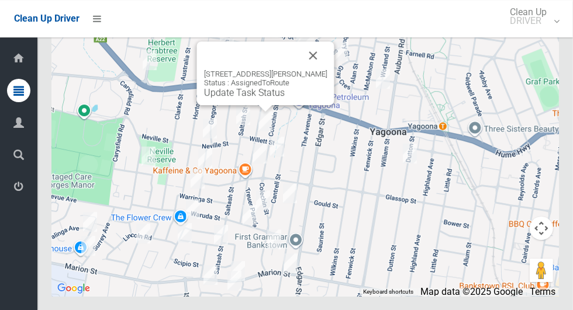
click at [248, 70] on div at bounding box center [251, 55] width 95 height 28
click at [253, 98] on link "Update Task Status" at bounding box center [244, 92] width 81 height 11
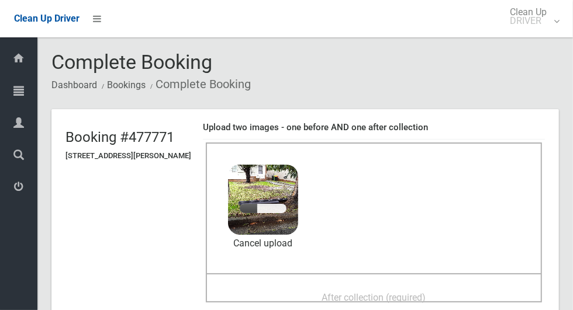
scroll to position [53, 0]
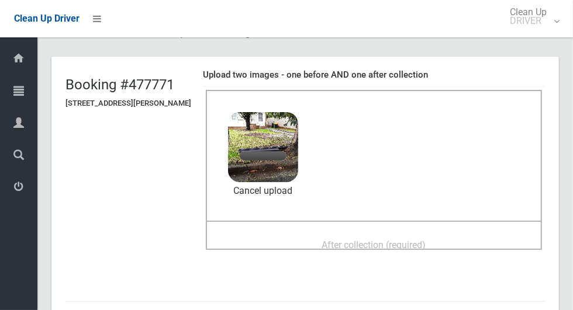
click at [400, 248] on span "After collection (required)" at bounding box center [374, 245] width 104 height 11
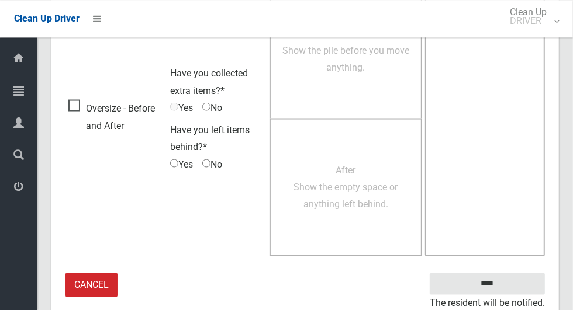
scroll to position [956, 0]
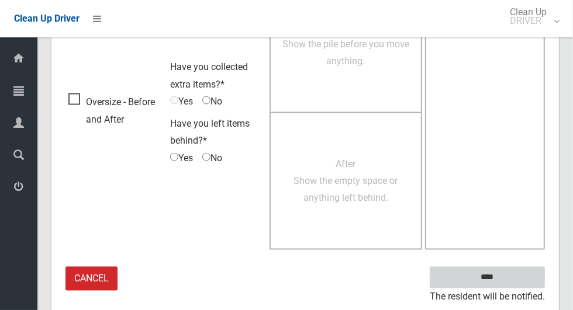
click at [492, 276] on input "****" at bounding box center [487, 278] width 115 height 22
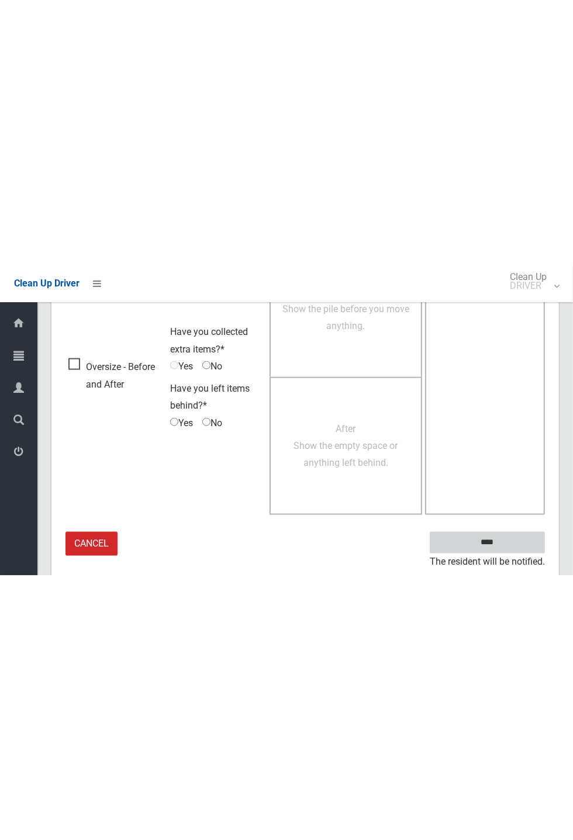
scroll to position [460, 0]
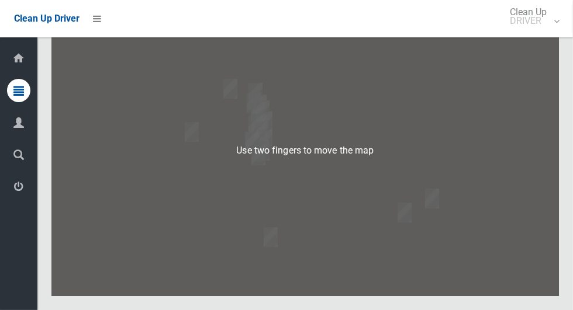
scroll to position [6459, 0]
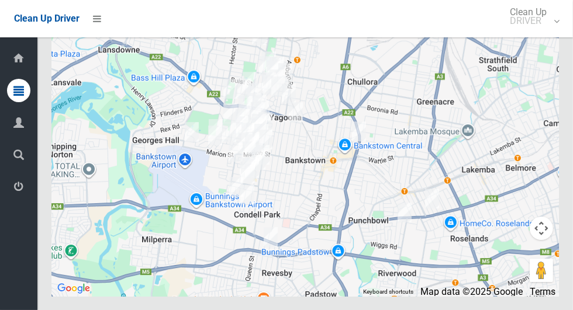
click at [540, 33] on button "Toggle fullscreen view" at bounding box center [541, 21] width 23 height 23
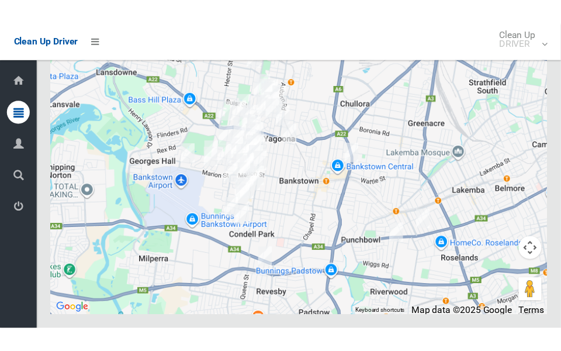
scroll to position [6900, 0]
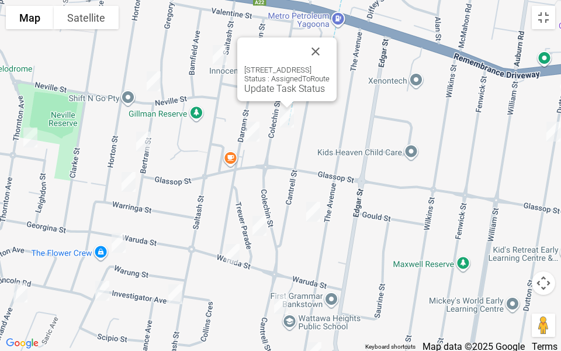
click at [274, 91] on link "Update Task Status" at bounding box center [284, 88] width 81 height 11
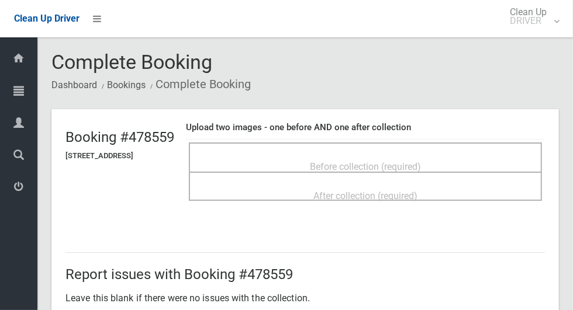
click at [475, 146] on div "Before collection (required)" at bounding box center [365, 157] width 353 height 29
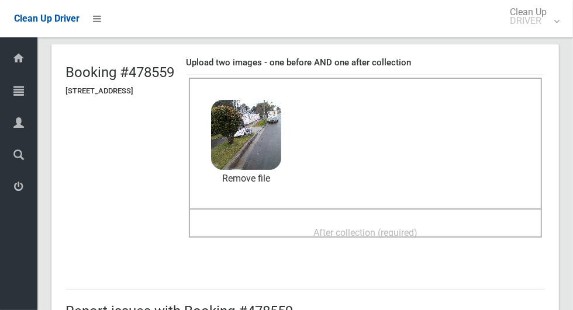
scroll to position [76, 0]
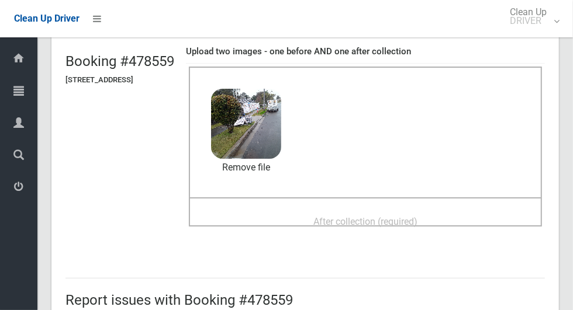
click at [414, 222] on span "After collection (required)" at bounding box center [365, 221] width 104 height 11
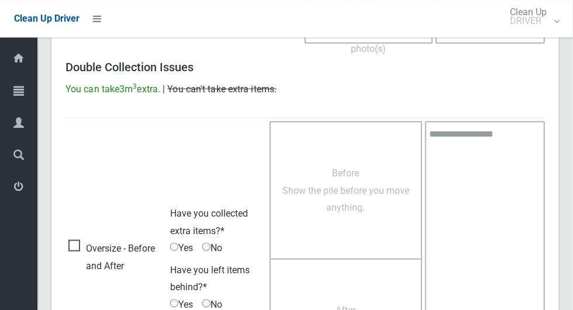
scroll to position [956, 0]
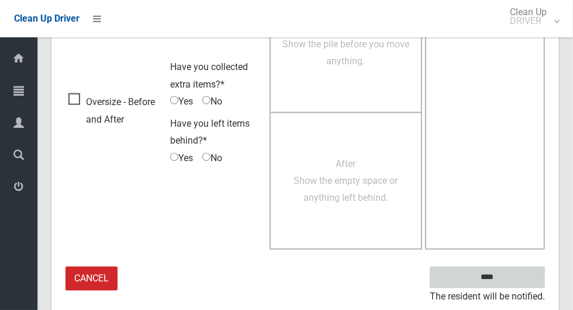
click at [488, 274] on input "****" at bounding box center [487, 278] width 115 height 22
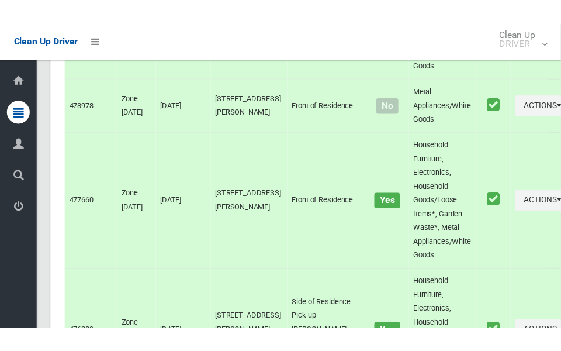
scroll to position [6537, 0]
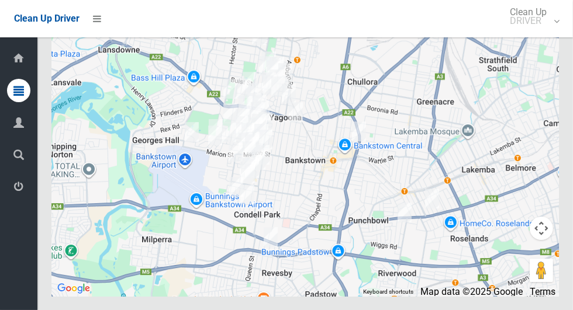
click at [542, 33] on button "Toggle fullscreen view" at bounding box center [541, 21] width 23 height 23
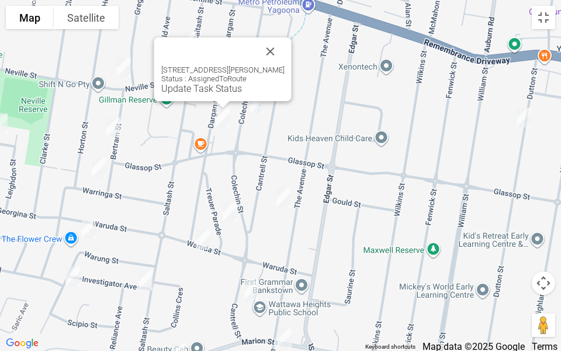
click at [264, 56] on button "Close" at bounding box center [271, 51] width 28 height 28
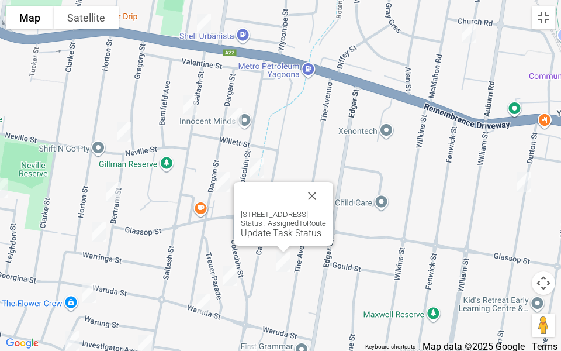
click at [326, 183] on button "Close" at bounding box center [312, 196] width 28 height 28
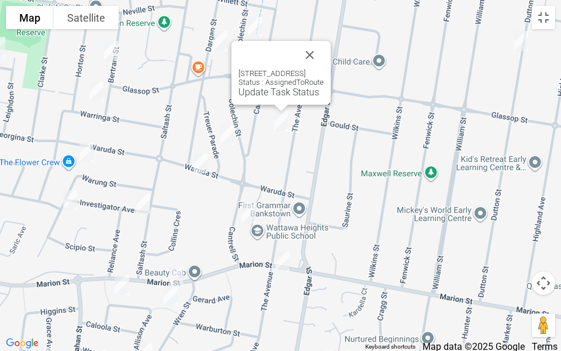
click at [264, 97] on link "Update Task Status" at bounding box center [278, 92] width 81 height 11
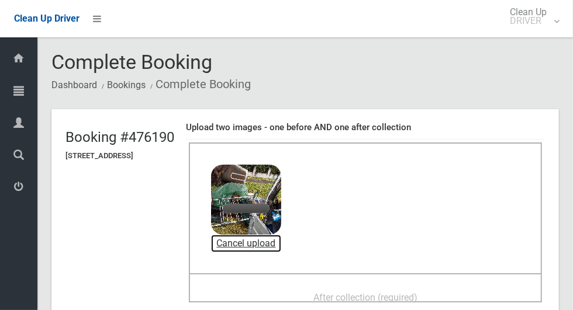
click at [280, 247] on link "Cancel upload" at bounding box center [246, 244] width 70 height 18
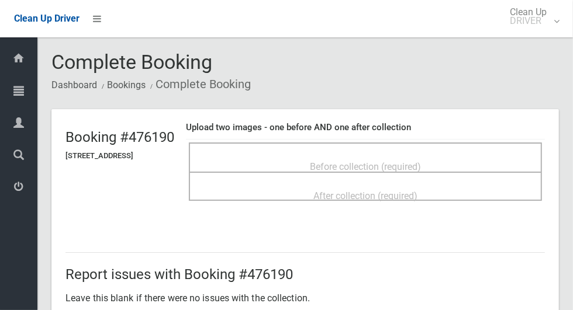
click at [395, 155] on div "Before collection (required)" at bounding box center [365, 166] width 327 height 22
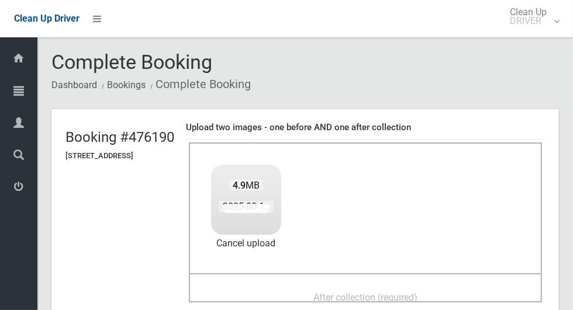
scroll to position [57, 0]
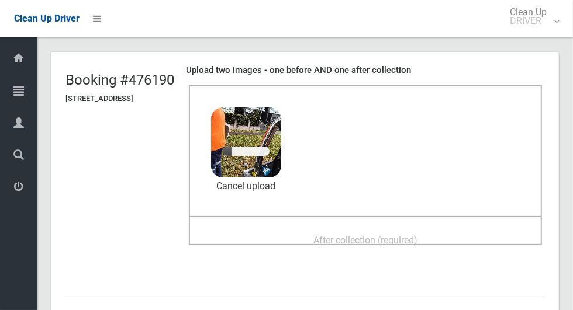
click at [394, 241] on span "After collection (required)" at bounding box center [365, 240] width 104 height 11
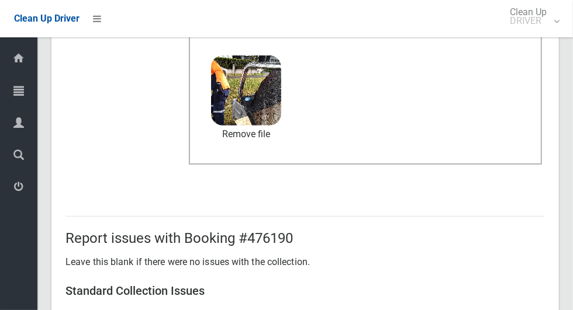
scroll to position [956, 0]
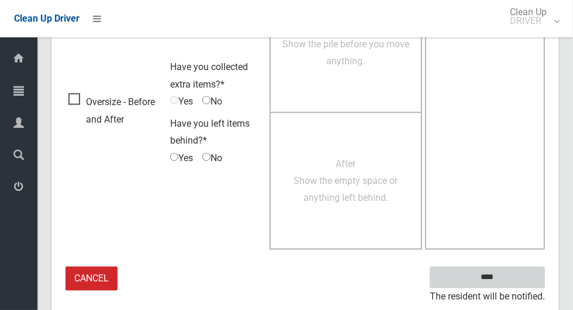
click at [508, 272] on input "****" at bounding box center [487, 278] width 115 height 22
click at [501, 245] on textarea at bounding box center [485, 112] width 120 height 275
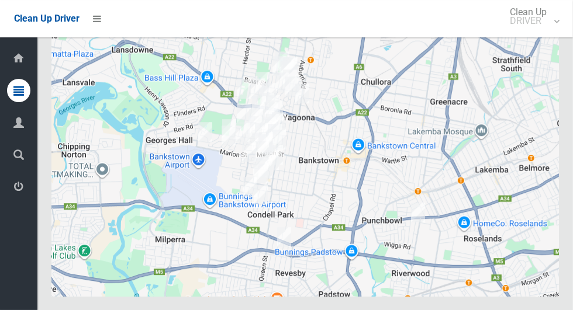
scroll to position [6296, 0]
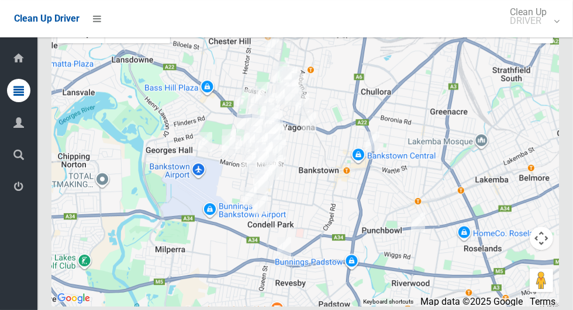
click at [544, 43] on button "Toggle fullscreen view" at bounding box center [541, 31] width 23 height 23
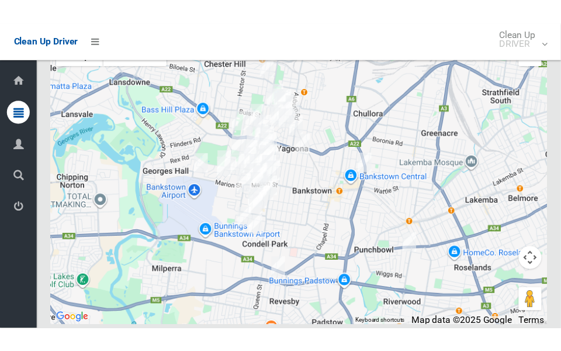
scroll to position [6724, 0]
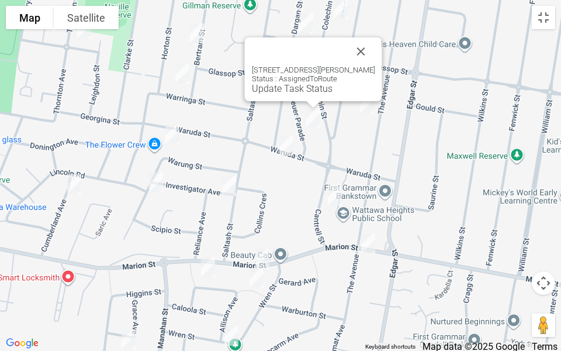
click at [363, 59] on button "Close" at bounding box center [361, 51] width 28 height 28
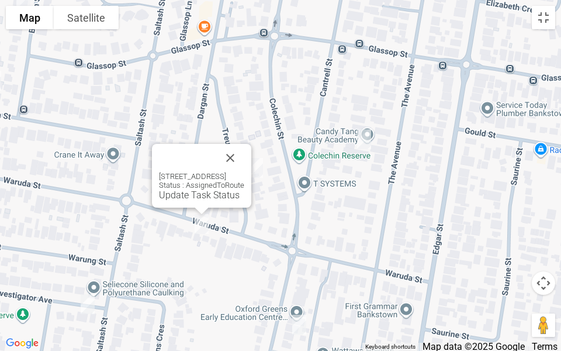
click at [188, 200] on div "41 Waruda Street, YAGOONA NSW 2199 Status : AssignedToRoute Update Task Status" at bounding box center [201, 176] width 99 height 64
click at [186, 196] on link "Update Task Status" at bounding box center [199, 194] width 81 height 11
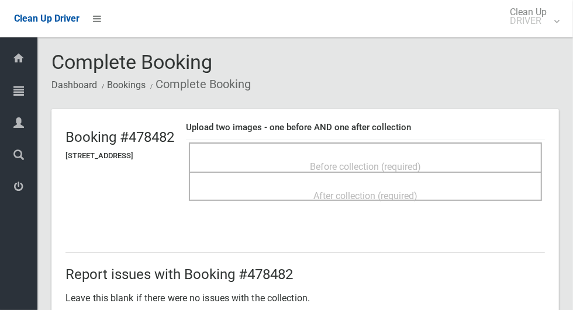
click at [454, 155] on div "Before collection (required)" at bounding box center [365, 166] width 327 height 22
click at [420, 155] on div "Before collection (required)" at bounding box center [365, 166] width 327 height 22
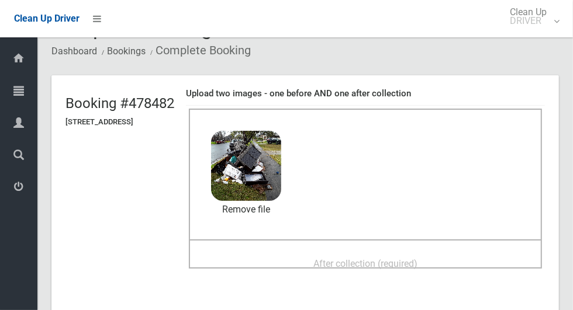
scroll to position [47, 0]
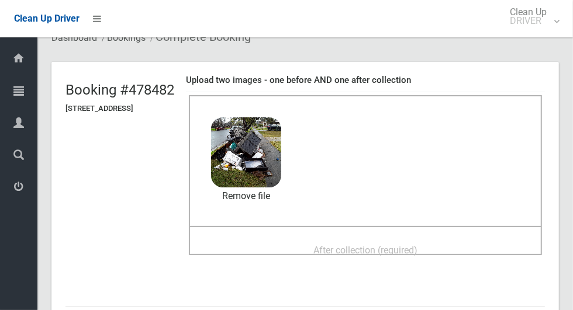
click at [396, 251] on span "After collection (required)" at bounding box center [365, 250] width 104 height 11
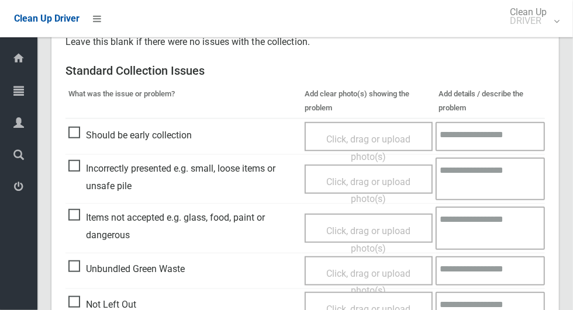
scroll to position [483, 0]
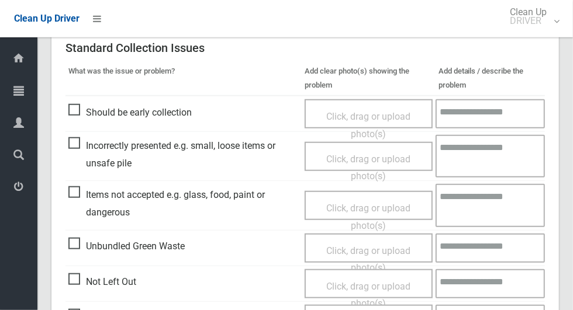
click at [82, 151] on span "Incorrectly presented e.g. small, loose items or unsafe pile" at bounding box center [183, 154] width 230 height 34
click at [326, 156] on span "Click, drag or upload photo(s)" at bounding box center [368, 168] width 84 height 29
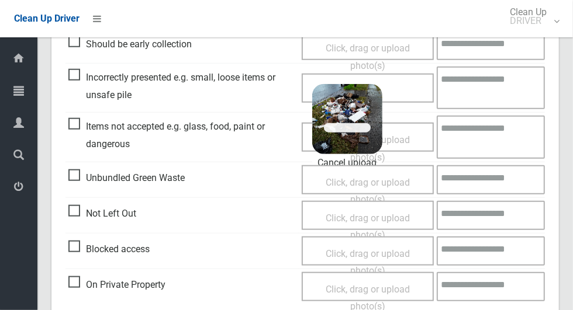
scroll to position [552, 0]
click at [70, 123] on span "Items not accepted e.g. glass, food, paint or dangerous" at bounding box center [181, 134] width 227 height 34
click at [406, 139] on span "Click, drag or upload photo(s)" at bounding box center [368, 148] width 84 height 29
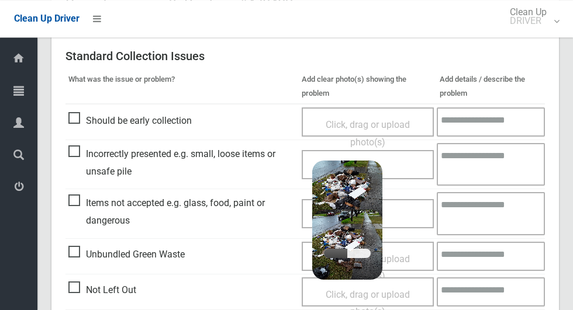
scroll to position [480, 0]
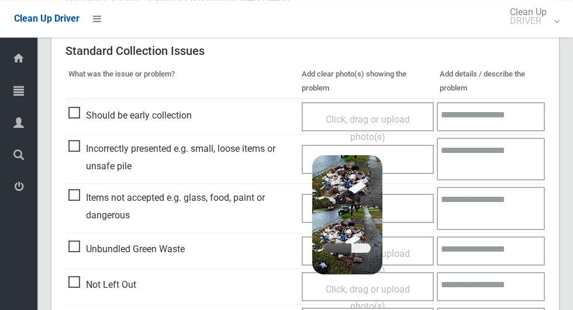
click at [487, 155] on textarea at bounding box center [491, 159] width 108 height 43
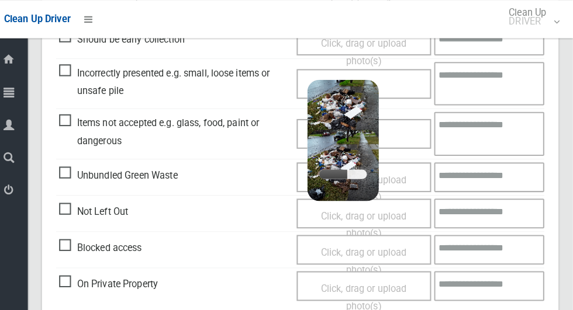
scroll to position [556, 0]
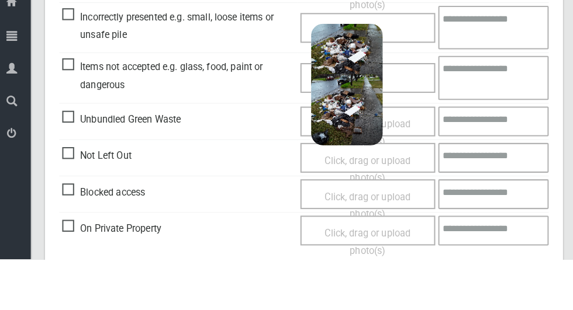
click at [495, 81] on textarea at bounding box center [491, 83] width 108 height 43
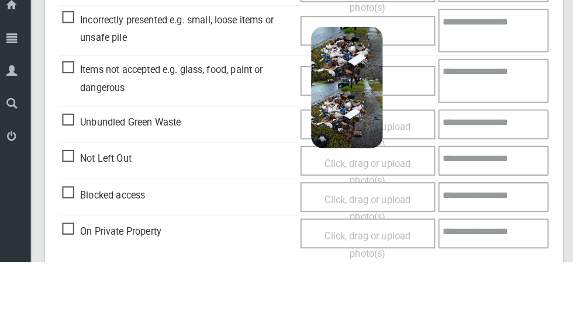
click at [468, 91] on textarea at bounding box center [491, 83] width 108 height 43
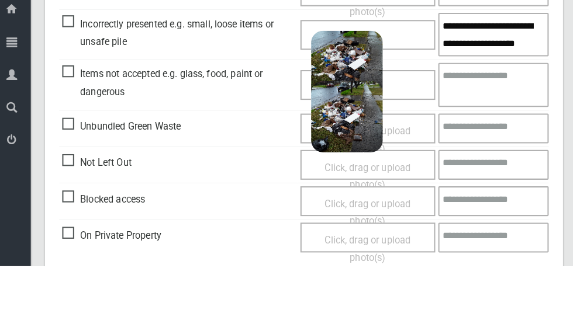
type textarea "**********"
click at [507, 127] on textarea at bounding box center [491, 132] width 108 height 43
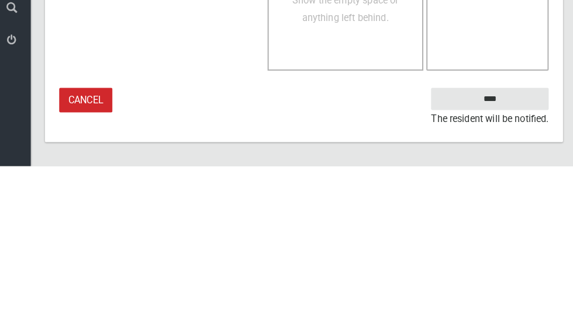
type textarea "**********"
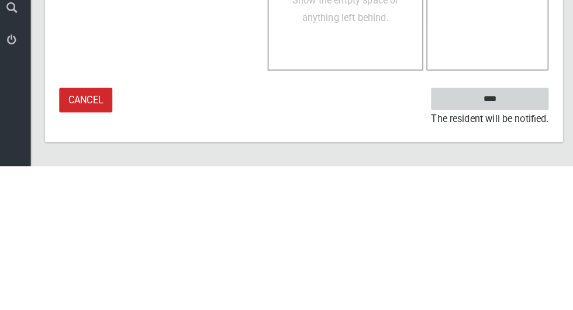
click at [514, 241] on input "****" at bounding box center [487, 245] width 115 height 22
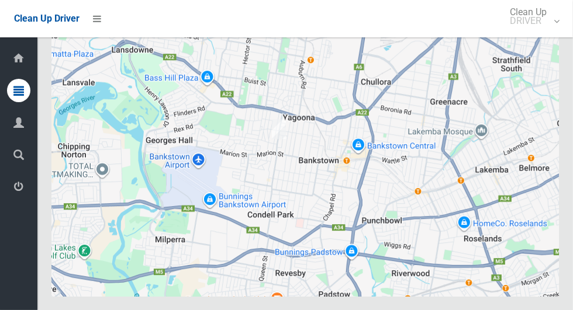
scroll to position [6315, 0]
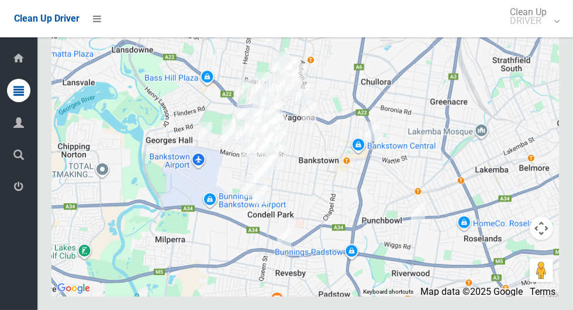
click at [537, 33] on button "Toggle fullscreen view" at bounding box center [541, 21] width 23 height 23
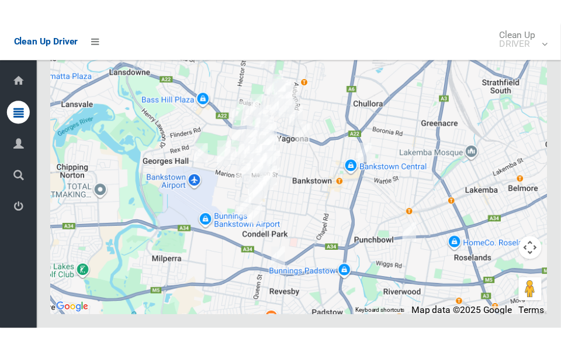
scroll to position [6743, 0]
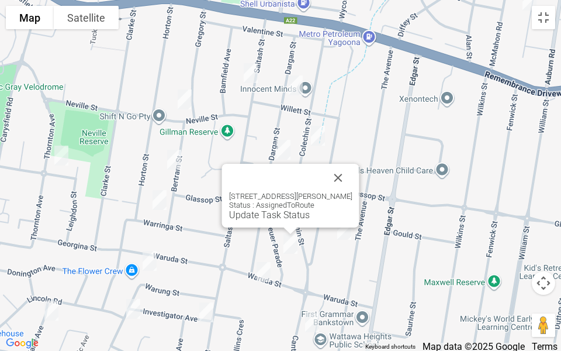
click at [347, 175] on button "Close" at bounding box center [338, 178] width 28 height 28
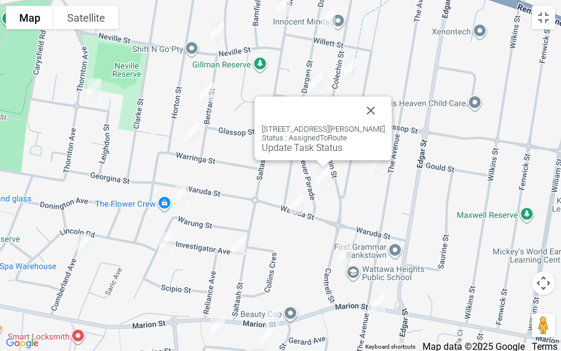
click at [313, 153] on div "26 Treuer Parade, YAGOONA NSW 2199 Status : AssignedToRoute Update Task Status" at bounding box center [323, 128] width 137 height 64
click at [305, 151] on link "Update Task Status" at bounding box center [302, 147] width 81 height 11
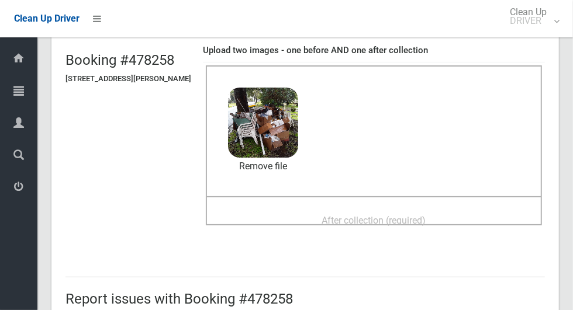
scroll to position [79, 0]
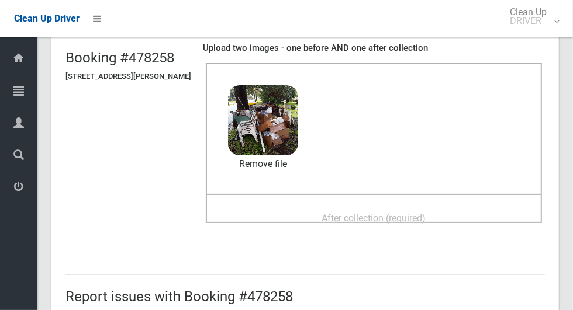
click at [386, 215] on span "After collection (required)" at bounding box center [374, 218] width 104 height 11
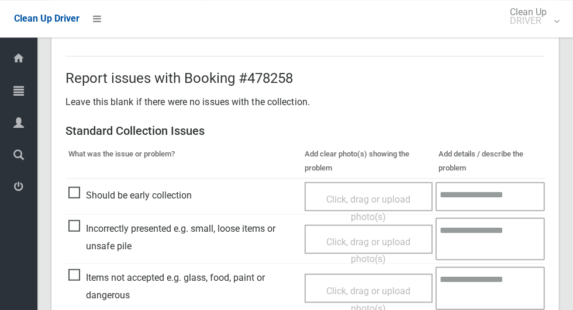
scroll to position [956, 0]
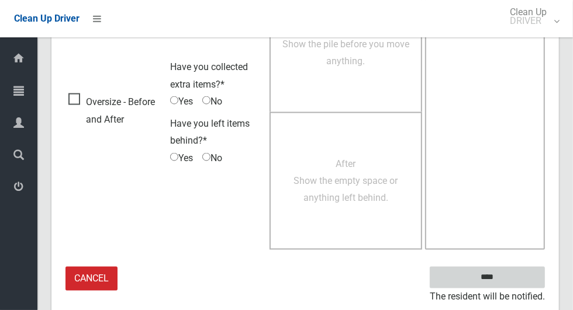
click at [507, 274] on input "****" at bounding box center [487, 278] width 115 height 22
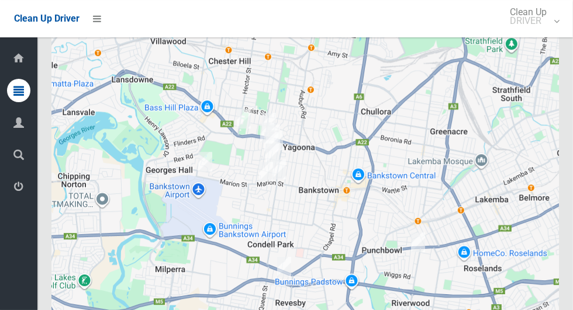
scroll to position [6276, 0]
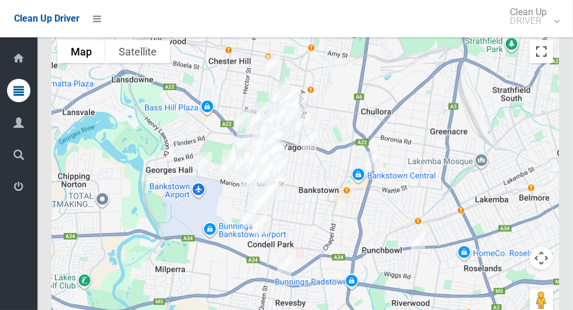
click at [538, 63] on button "Toggle fullscreen view" at bounding box center [541, 51] width 23 height 23
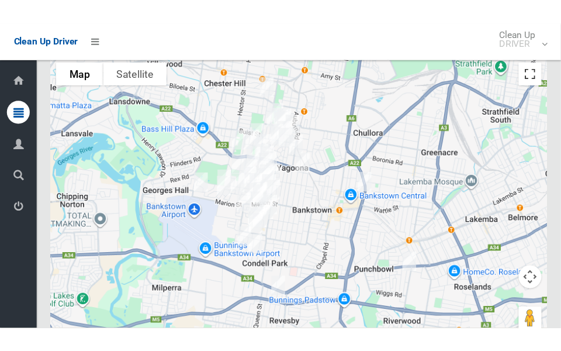
scroll to position [6704, 0]
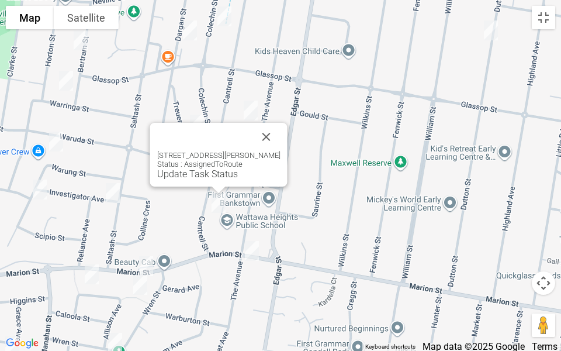
click at [197, 178] on link "Update Task Status" at bounding box center [197, 173] width 81 height 11
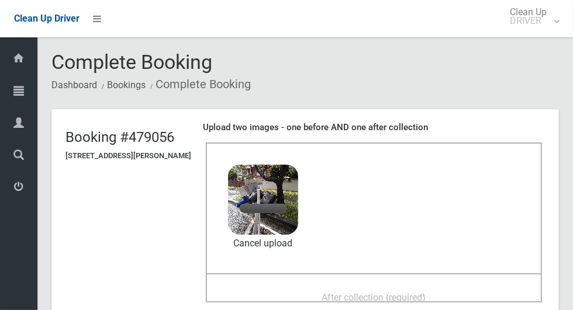
click at [93, 307] on header "Booking #479056 [STREET_ADDRESS][PERSON_NAME] Upload two images - one before AN…" at bounding box center [304, 217] width 507 height 217
click at [117, 309] on header "Booking #479056 113 Cantrell Street, YAGOONA NSW 2199 Upload two images - one b…" at bounding box center [304, 217] width 507 height 217
click at [114, 310] on header "Booking #479056 113 Cantrell Street, YAGOONA NSW 2199 Upload two images - one b…" at bounding box center [304, 217] width 507 height 217
click at [72, 307] on header "Booking #479056 113 Cantrell Street, YAGOONA NSW 2199 Upload two images - one b…" at bounding box center [304, 217] width 507 height 217
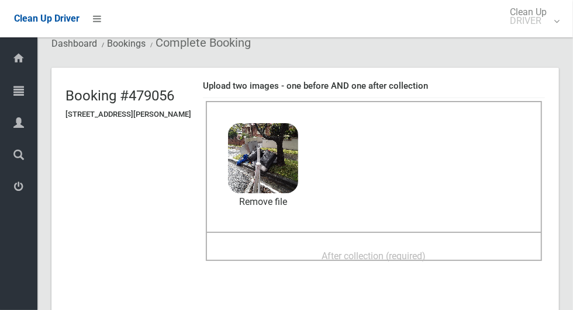
scroll to position [74, 0]
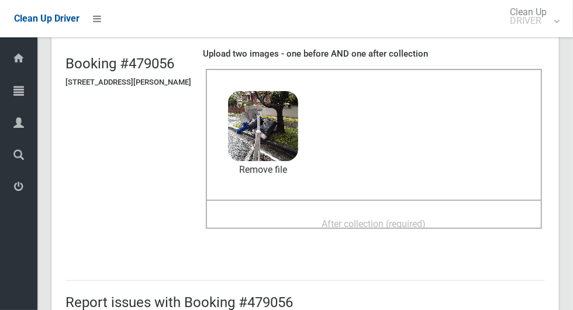
click at [407, 224] on span "After collection (required)" at bounding box center [374, 224] width 104 height 11
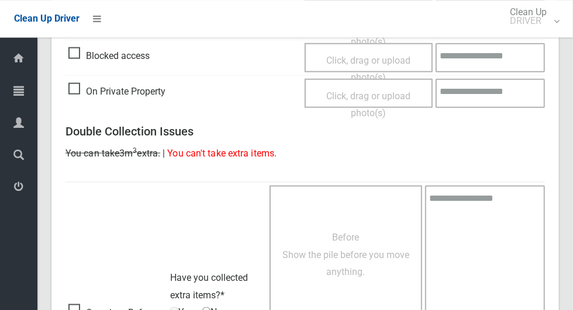
scroll to position [956, 0]
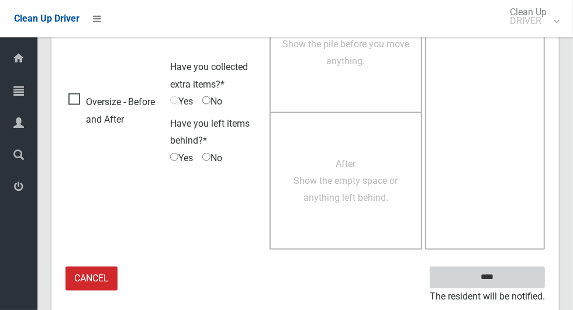
click at [507, 285] on input "****" at bounding box center [487, 278] width 115 height 22
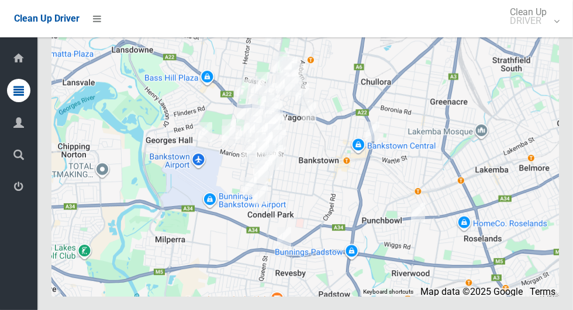
scroll to position [6362, 0]
click at [536, 33] on button "Toggle fullscreen view" at bounding box center [541, 21] width 23 height 23
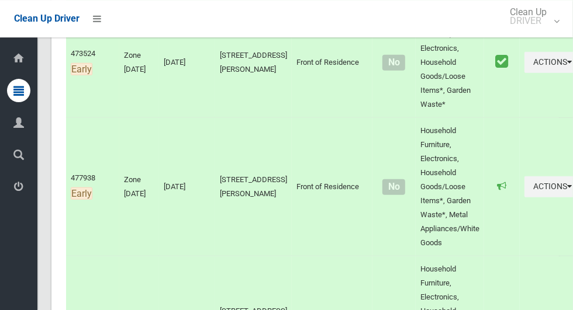
scroll to position [0, 0]
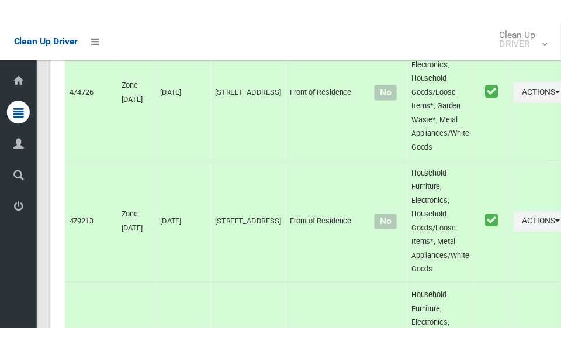
scroll to position [6399, 0]
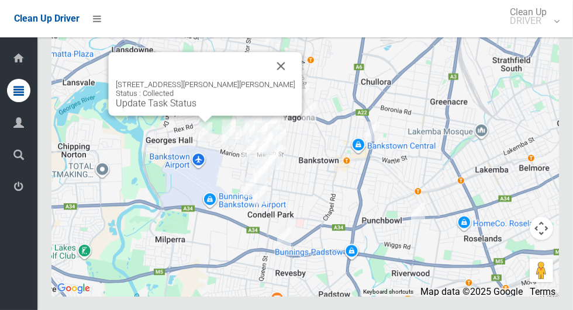
click at [267, 80] on button "Close" at bounding box center [281, 66] width 28 height 28
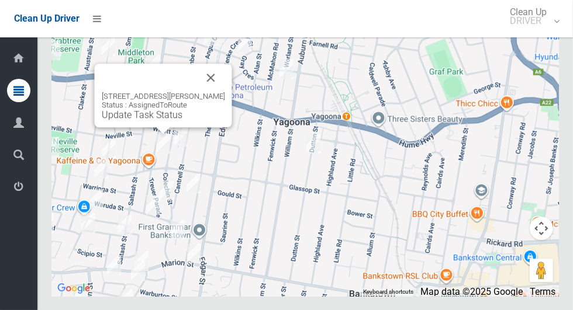
click at [206, 92] on button "Close" at bounding box center [211, 78] width 28 height 28
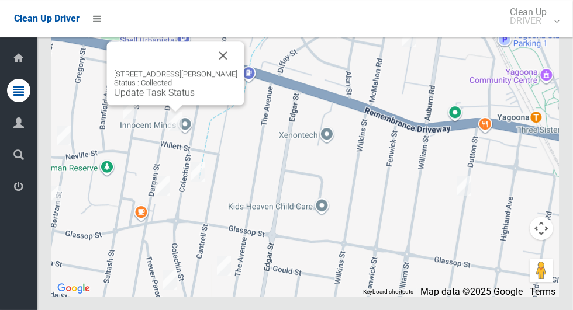
click at [224, 70] on button "Close" at bounding box center [223, 55] width 28 height 28
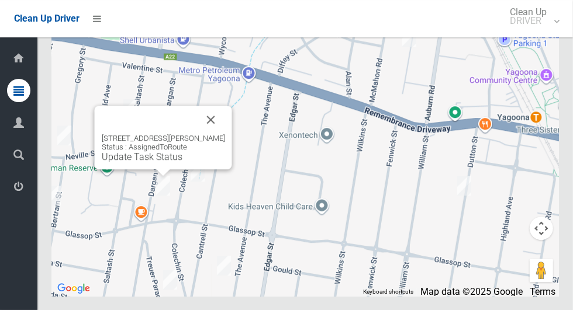
click at [216, 134] on button "Close" at bounding box center [211, 120] width 28 height 28
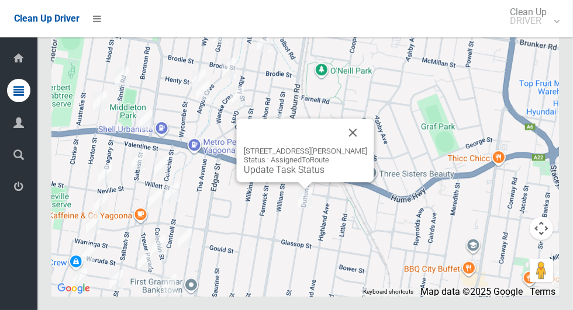
click at [351, 147] on button "Close" at bounding box center [353, 133] width 28 height 28
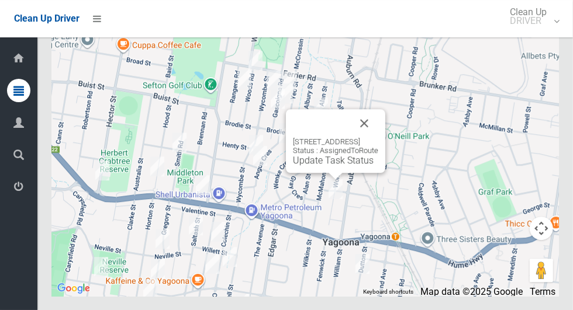
click at [378, 137] on button "Close" at bounding box center [364, 123] width 28 height 28
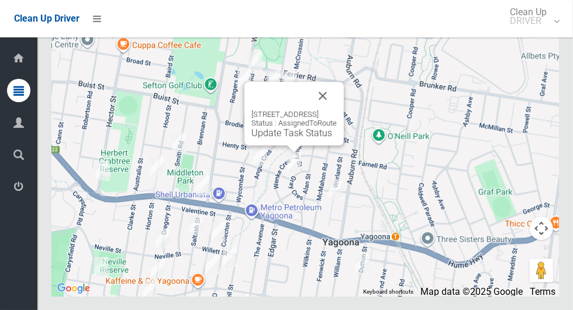
click at [337, 110] on button "Close" at bounding box center [323, 96] width 28 height 28
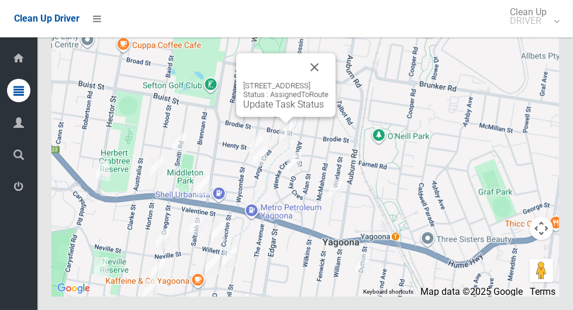
click at [328, 81] on button "Close" at bounding box center [314, 67] width 28 height 28
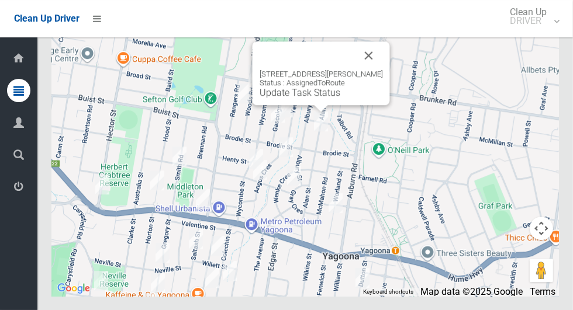
click at [362, 70] on button "Close" at bounding box center [369, 55] width 28 height 28
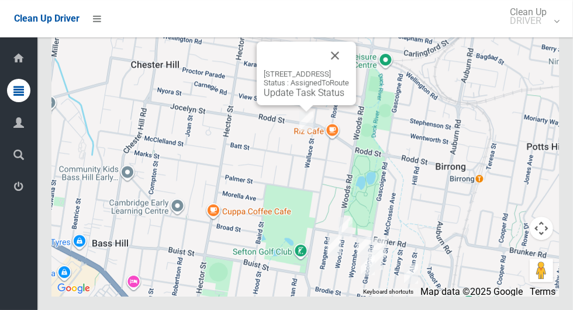
click at [349, 70] on button "Close" at bounding box center [335, 55] width 28 height 28
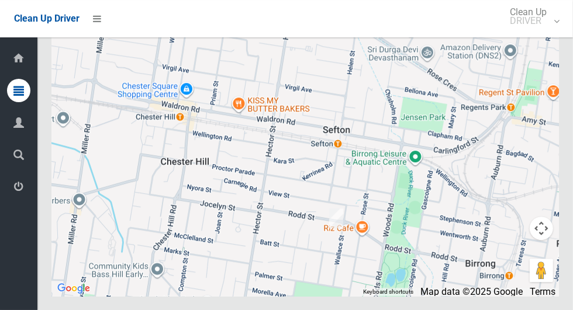
click at [554, 56] on div at bounding box center [304, 150] width 507 height 292
click at [546, 33] on button "Toggle fullscreen view" at bounding box center [541, 21] width 23 height 23
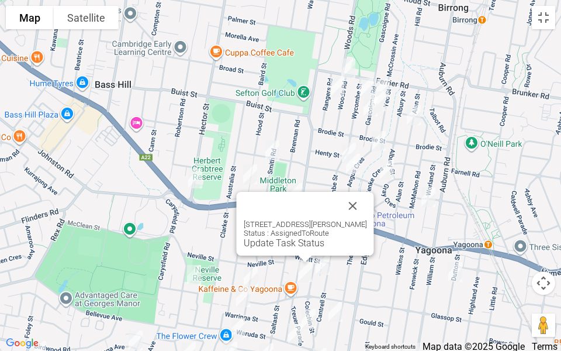
click at [279, 236] on div "2/37 Dargan Street, YAGOONA NSW 2199 Status : AssignedToRoute Update Task Status" at bounding box center [305, 234] width 123 height 29
click at [278, 240] on link "Update Task Status" at bounding box center [284, 242] width 81 height 11
click at [278, 248] on div "2/37 Dargan Street, YAGOONA NSW 2199 Status : AssignedToRoute Update Task Status" at bounding box center [305, 224] width 137 height 64
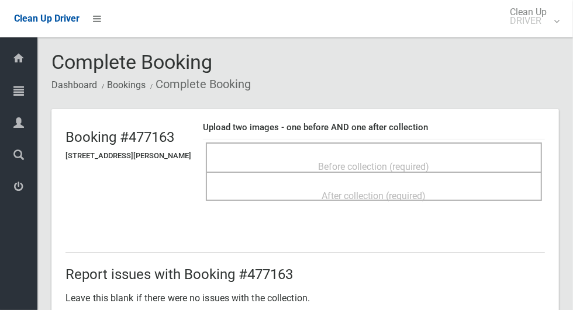
click at [447, 155] on div "Before collection (required)" at bounding box center [374, 166] width 310 height 22
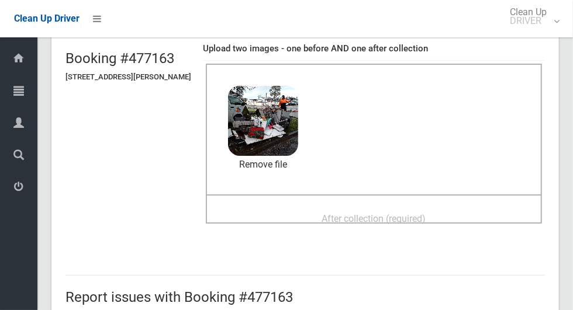
scroll to position [84, 0]
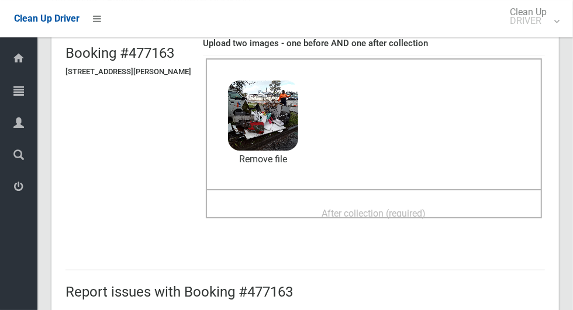
click at [413, 219] on span "After collection (required)" at bounding box center [374, 213] width 104 height 11
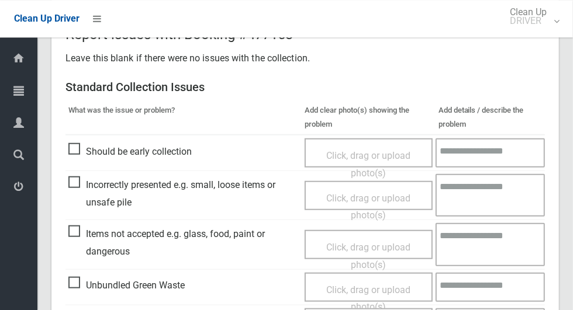
scroll to position [457, 0]
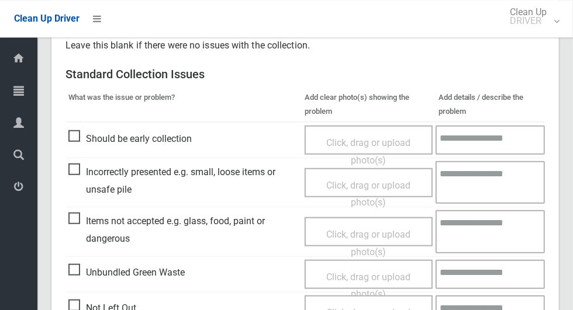
click at [82, 223] on span "Items not accepted e.g. glass, food, paint or dangerous" at bounding box center [183, 230] width 230 height 34
click at [347, 231] on span "Click, drag or upload photo(s)" at bounding box center [368, 243] width 84 height 29
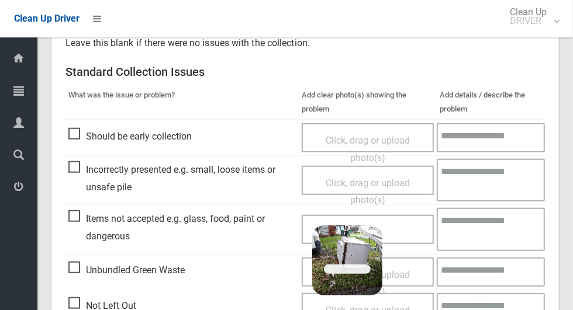
scroll to position [461, 0]
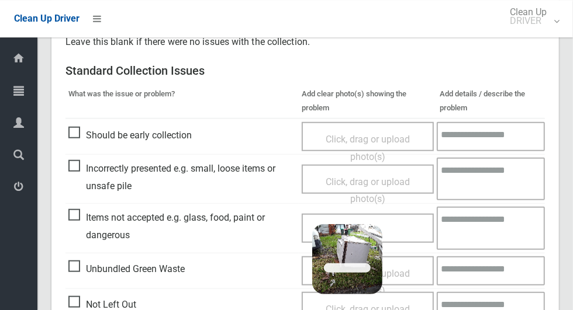
click at [476, 228] on textarea at bounding box center [491, 228] width 108 height 43
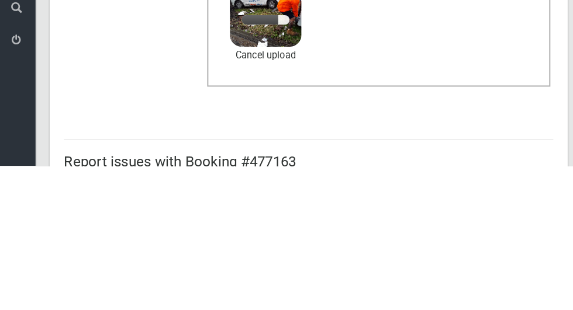
scroll to position [174, 0]
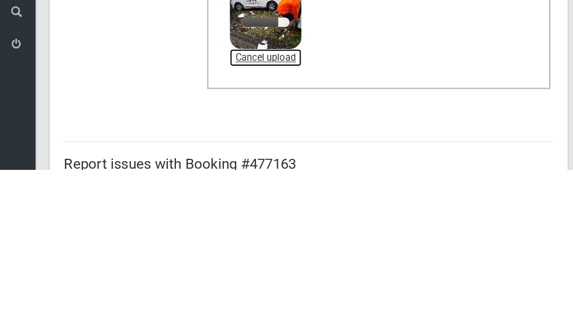
click at [288, 200] on link "Cancel upload" at bounding box center [263, 201] width 70 height 18
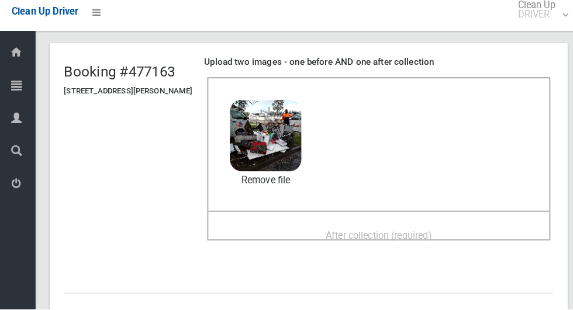
scroll to position [61, 0]
click at [406, 233] on span "After collection (required)" at bounding box center [374, 236] width 104 height 11
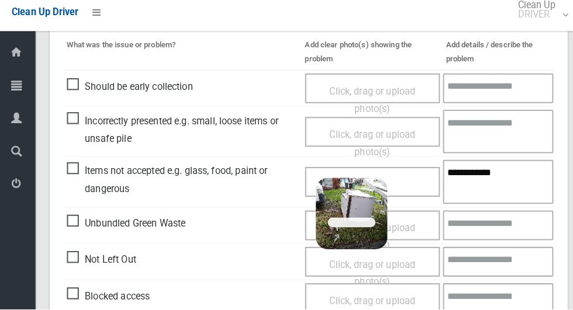
scroll to position [553, 0]
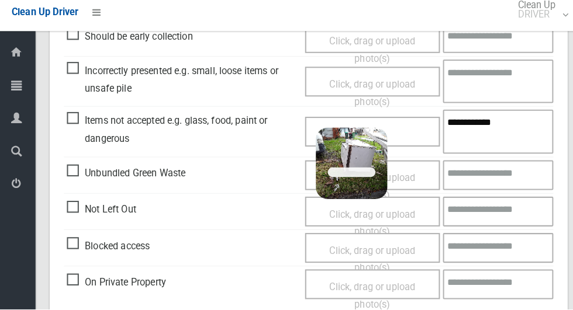
click at [347, 177] on span "2025-08-1911.42.464024408083570135264.jpg" at bounding box center [423, 174] width 207 height 12
click at [355, 210] on link "Cancel upload" at bounding box center [347, 211] width 70 height 18
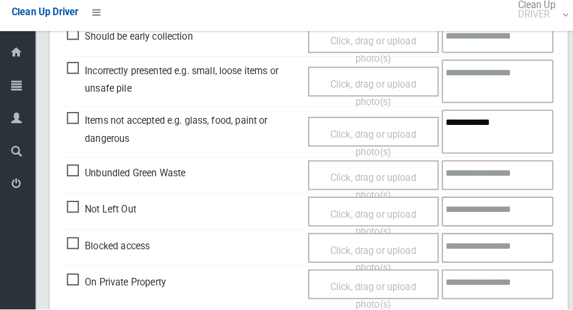
click at [379, 143] on span "Click, drag or upload photo(s)" at bounding box center [368, 147] width 84 height 29
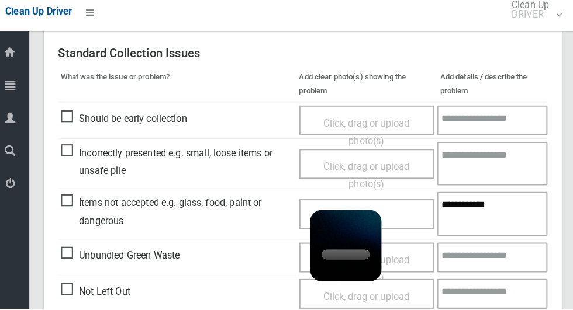
scroll to position [472, 0]
click at [510, 214] on textarea "**********" at bounding box center [491, 216] width 108 height 43
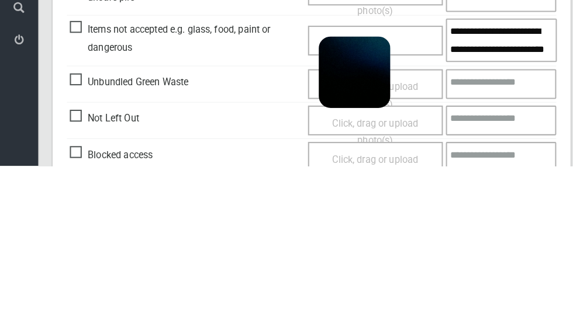
scroll to position [990, 0]
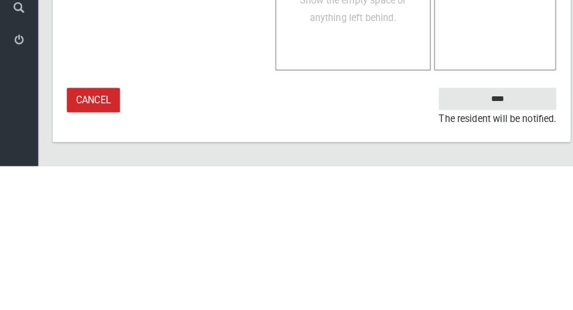
type textarea "**********"
click at [510, 255] on small "The resident will be notified." at bounding box center [487, 264] width 115 height 18
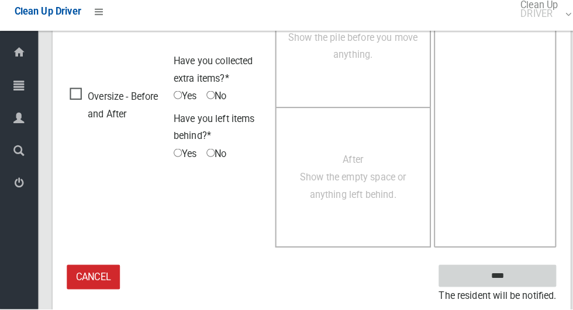
click at [477, 281] on input "****" at bounding box center [487, 278] width 115 height 22
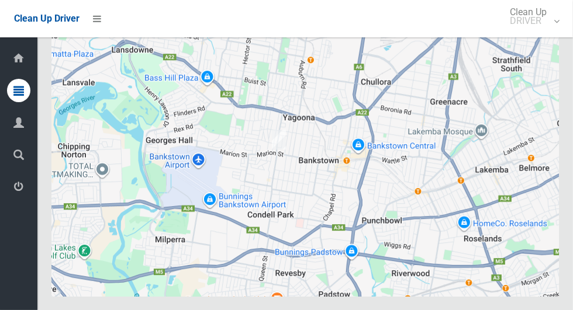
scroll to position [6327, 0]
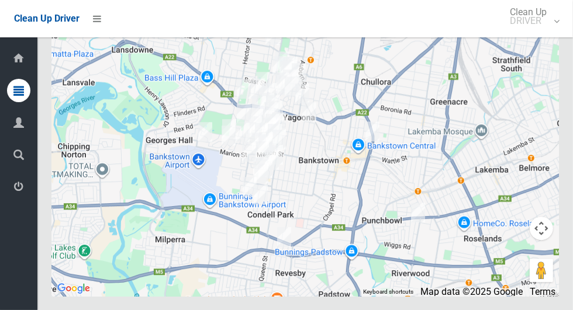
click at [551, 33] on button "Toggle fullscreen view" at bounding box center [541, 21] width 23 height 23
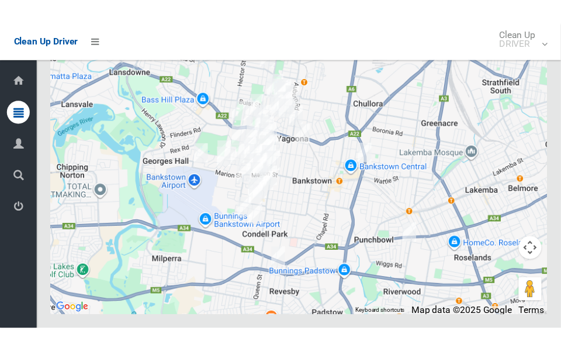
scroll to position [6755, 0]
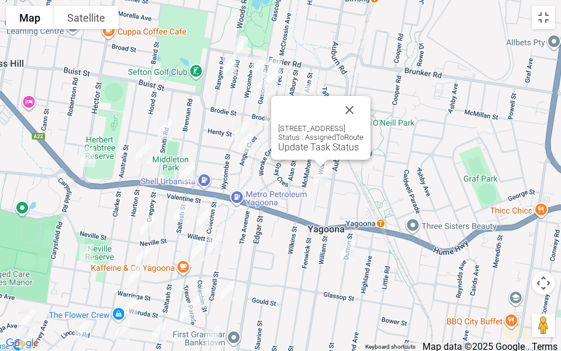
click at [364, 107] on button "Close" at bounding box center [349, 110] width 28 height 28
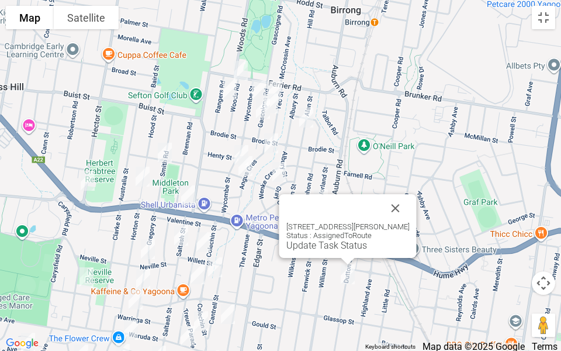
click at [324, 247] on link "Update Task Status" at bounding box center [326, 245] width 81 height 11
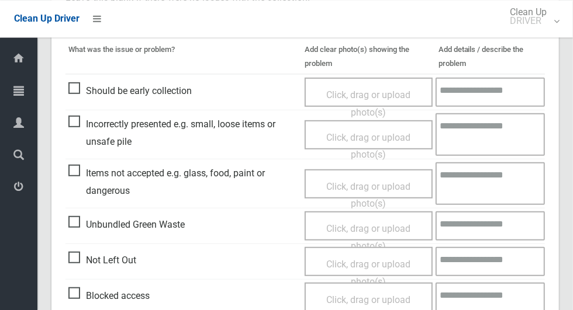
scroll to position [300, 0]
click at [75, 118] on span "Incorrectly presented e.g. small, loose items or unsafe pile" at bounding box center [183, 133] width 230 height 34
click at [349, 140] on span "Click, drag or upload photo(s)" at bounding box center [368, 147] width 84 height 29
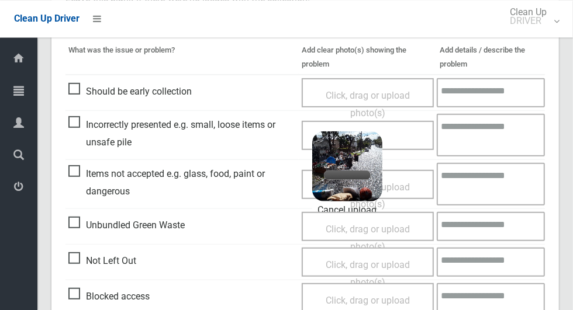
click at [480, 137] on textarea at bounding box center [491, 135] width 108 height 43
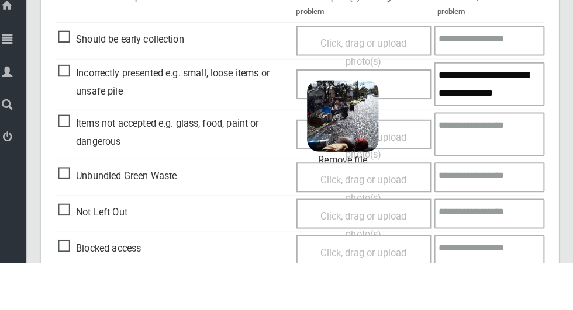
click at [486, 125] on textarea "**********" at bounding box center [491, 135] width 108 height 43
click at [483, 151] on textarea "**********" at bounding box center [491, 135] width 108 height 43
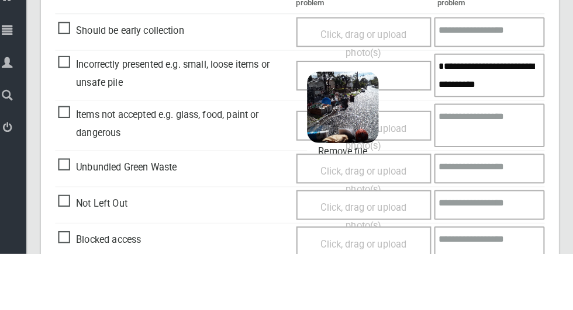
click at [453, 150] on textarea "**********" at bounding box center [491, 135] width 108 height 43
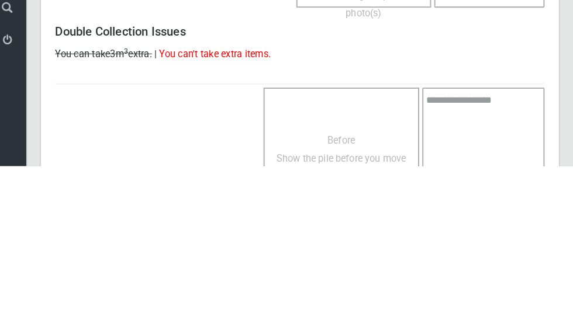
scroll to position [787, 0]
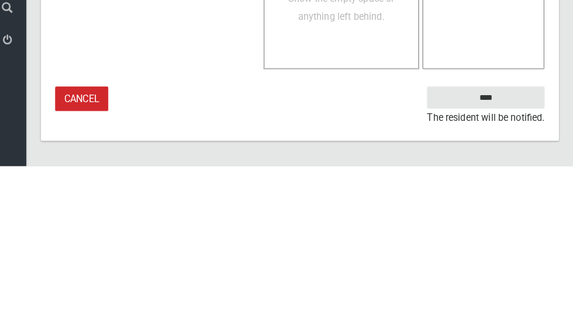
type textarea "**********"
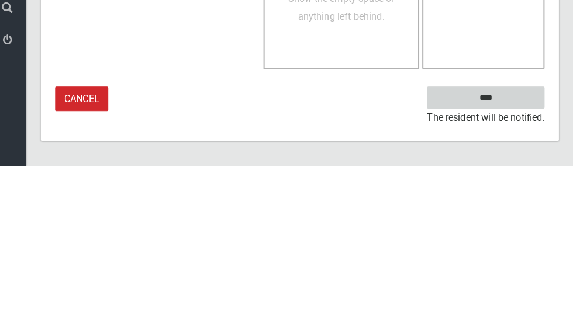
click at [513, 243] on input "****" at bounding box center [487, 244] width 115 height 22
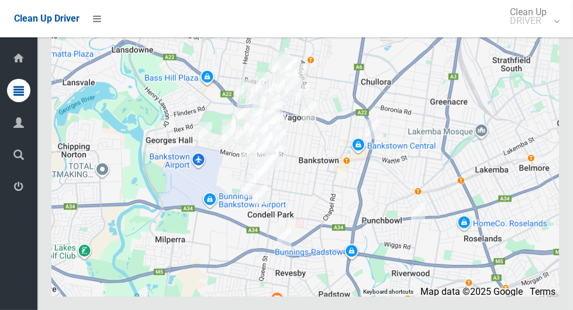
scroll to position [6321, 0]
click at [534, 33] on button "Toggle fullscreen view" at bounding box center [541, 21] width 23 height 23
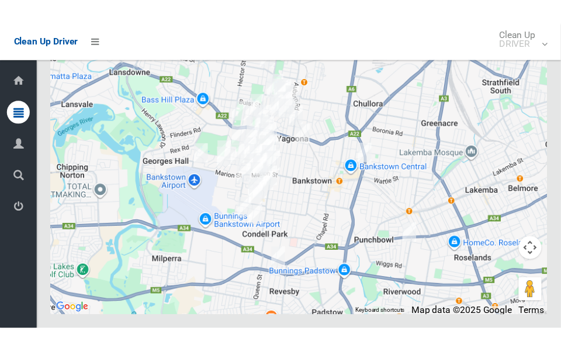
scroll to position [6749, 0]
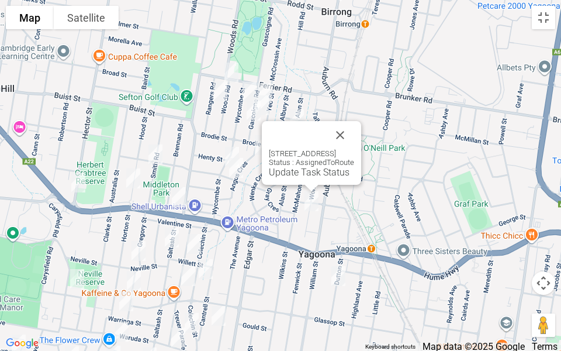
click at [285, 173] on link "Update Task Status" at bounding box center [309, 172] width 81 height 11
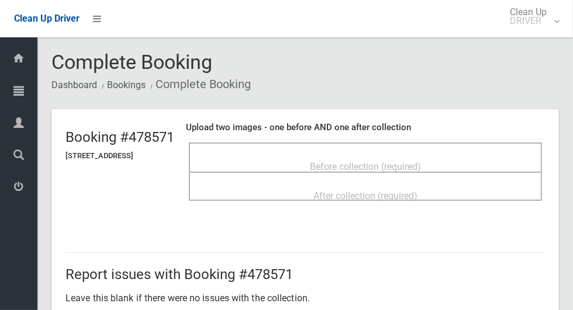
click at [425, 155] on div "Before collection (required)" at bounding box center [365, 166] width 327 height 22
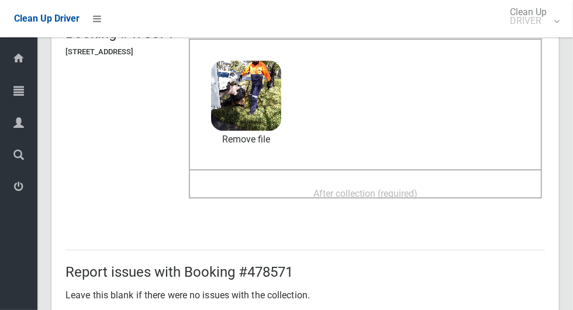
scroll to position [123, 0]
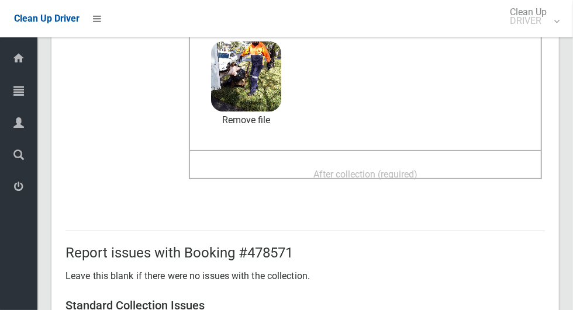
click at [417, 179] on span "After collection (required)" at bounding box center [365, 174] width 104 height 11
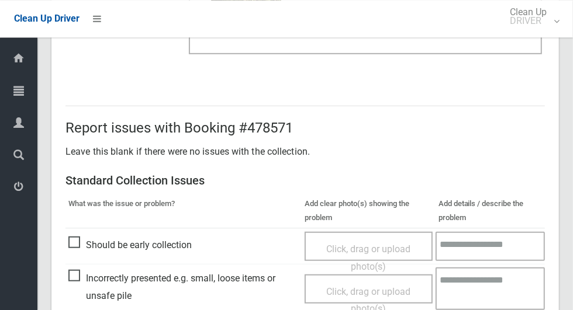
scroll to position [956, 0]
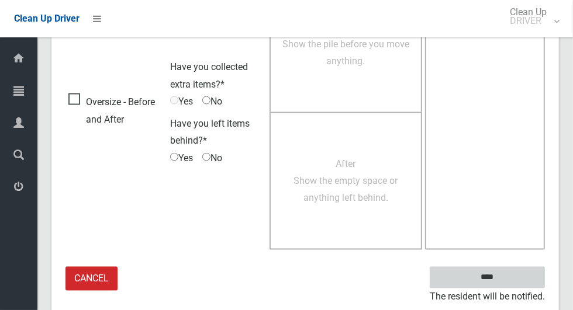
click at [514, 267] on input "****" at bounding box center [487, 278] width 115 height 22
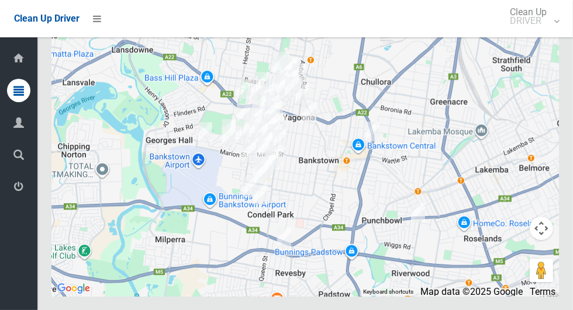
scroll to position [6376, 0]
click at [544, 33] on button "Toggle fullscreen view" at bounding box center [541, 21] width 23 height 23
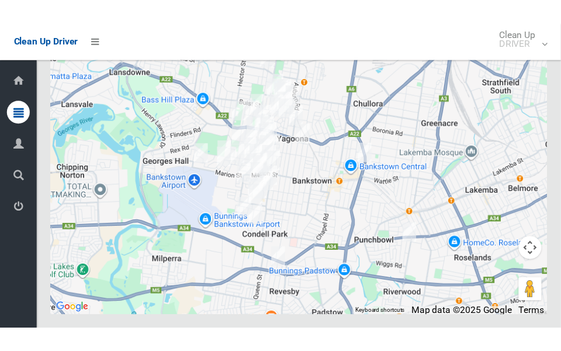
scroll to position [6797, 0]
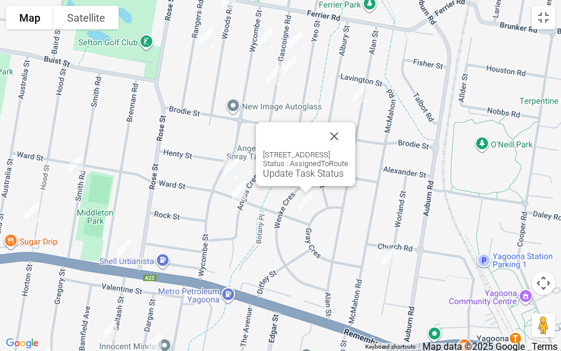
click at [300, 179] on div "[STREET_ADDRESS] Status : AssignedToRoute Update Task Status" at bounding box center [305, 154] width 99 height 64
click at [294, 174] on link "Update Task Status" at bounding box center [303, 173] width 81 height 11
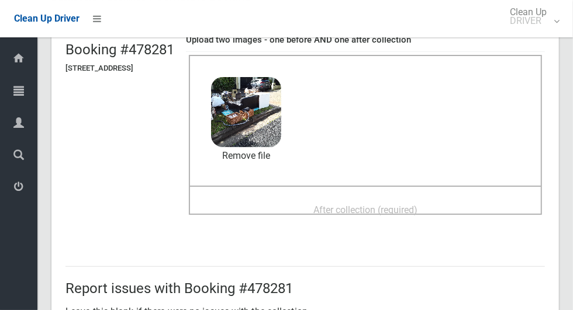
scroll to position [92, 0]
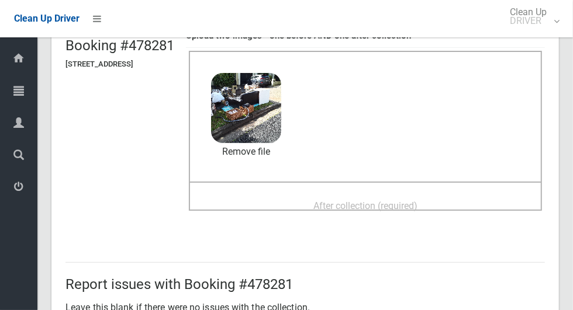
click at [417, 203] on span "After collection (required)" at bounding box center [365, 205] width 104 height 11
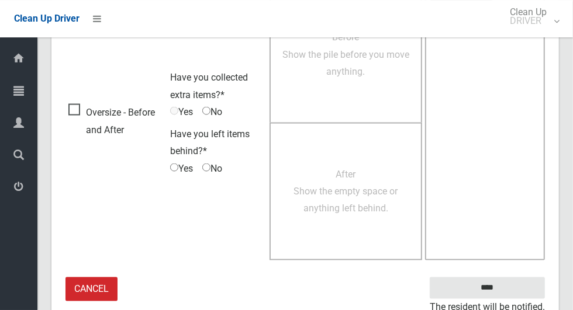
scroll to position [956, 0]
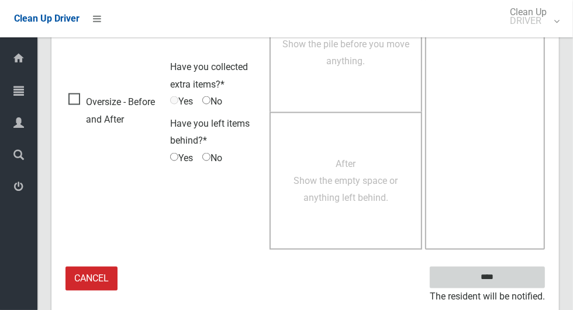
click at [518, 269] on input "****" at bounding box center [487, 278] width 115 height 22
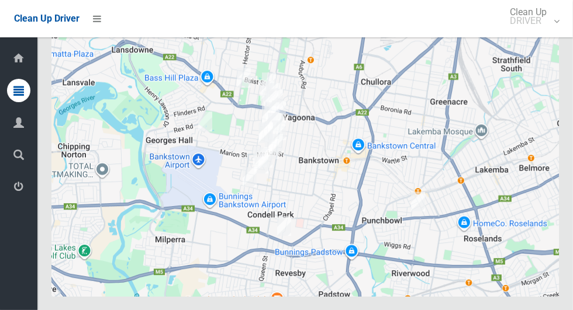
scroll to position [6286, 0]
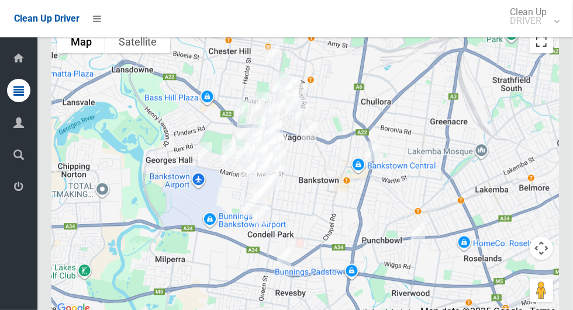
click at [542, 53] on button "Toggle fullscreen view" at bounding box center [541, 41] width 23 height 23
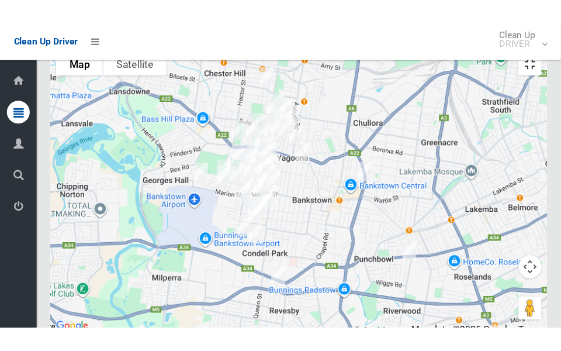
scroll to position [6714, 0]
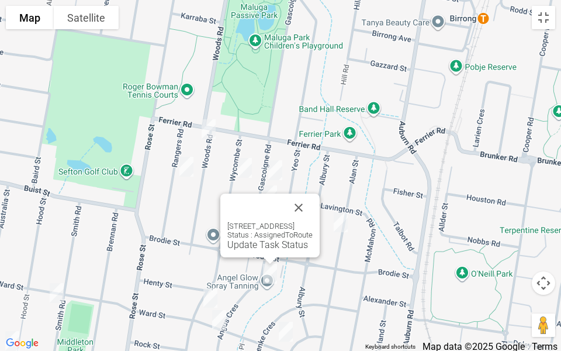
click at [254, 245] on link "Update Task Status" at bounding box center [267, 244] width 81 height 11
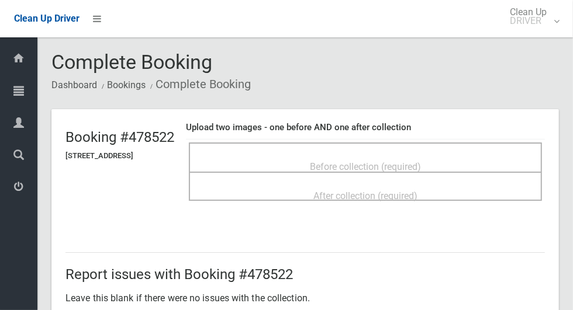
click at [458, 155] on div "Before collection (required)" at bounding box center [365, 166] width 327 height 22
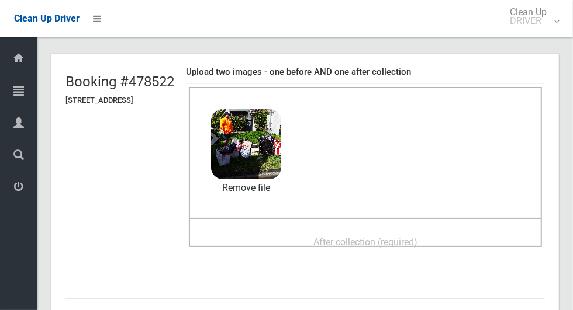
scroll to position [63, 0]
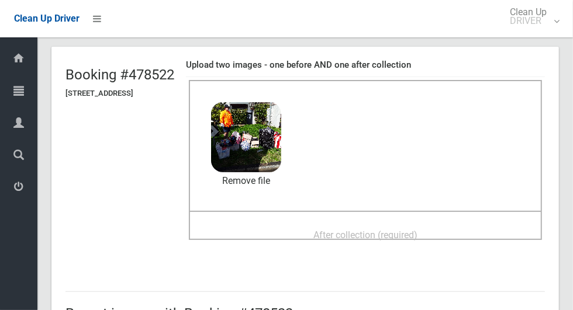
click at [417, 236] on span "After collection (required)" at bounding box center [365, 235] width 104 height 11
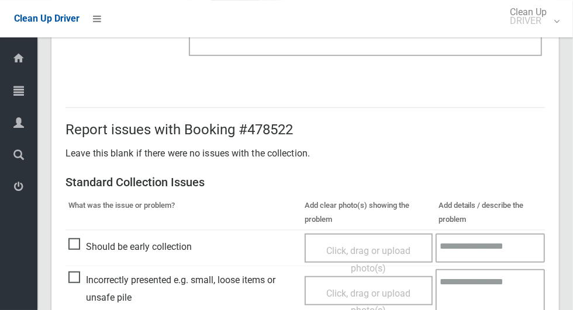
scroll to position [956, 0]
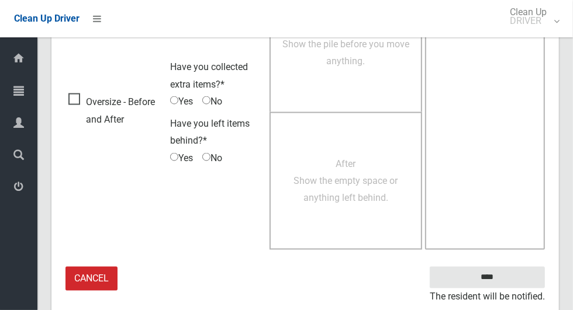
click at [498, 289] on small "The resident will be notified." at bounding box center [487, 298] width 115 height 18
click at [494, 276] on input "****" at bounding box center [487, 278] width 115 height 22
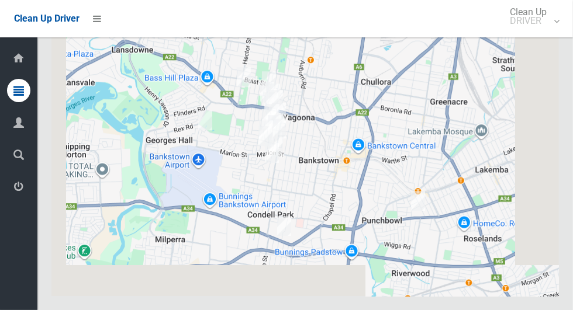
scroll to position [6280, 0]
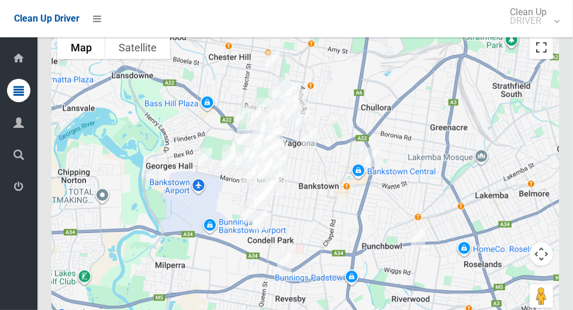
click at [545, 59] on button "Toggle fullscreen view" at bounding box center [541, 47] width 23 height 23
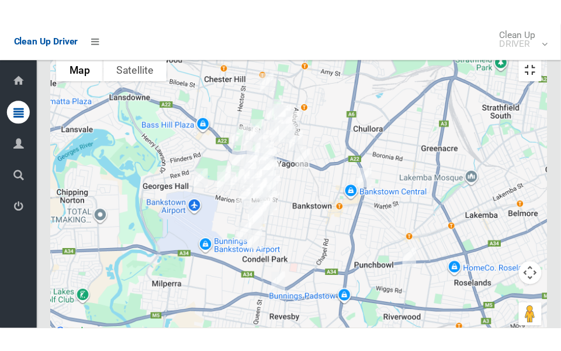
scroll to position [6708, 0]
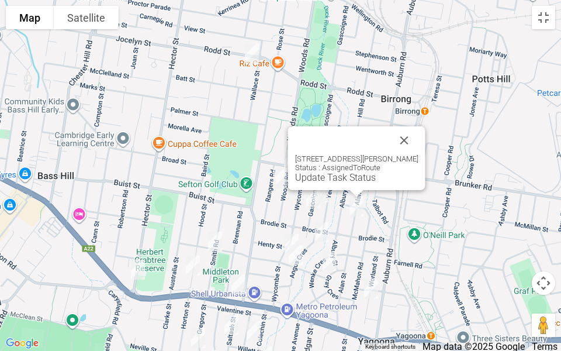
click at [337, 177] on link "Update Task Status" at bounding box center [335, 177] width 81 height 11
click at [333, 181] on link "Update Task Status" at bounding box center [335, 177] width 81 height 11
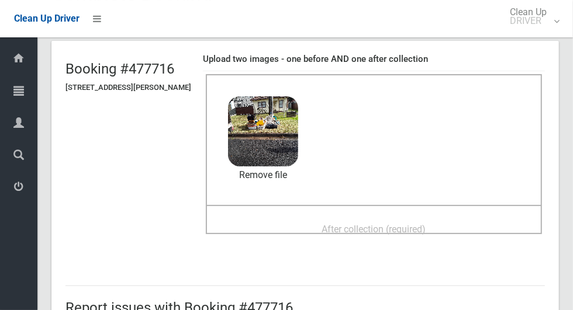
scroll to position [69, 0]
click at [400, 234] on span "After collection (required)" at bounding box center [374, 228] width 104 height 11
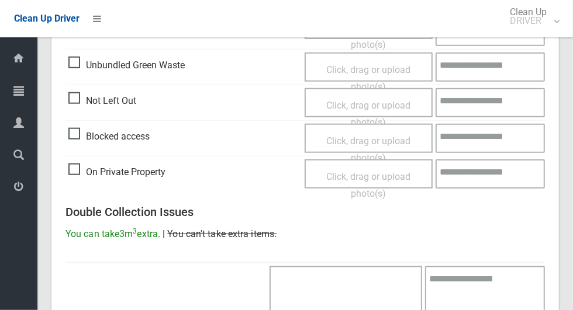
scroll to position [956, 0]
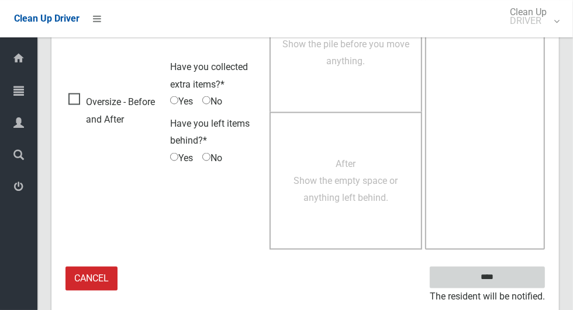
click at [511, 272] on input "****" at bounding box center [487, 278] width 115 height 22
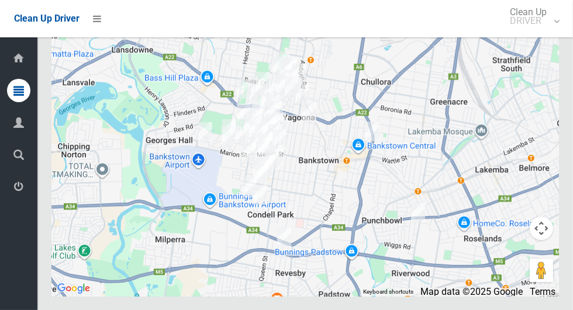
scroll to position [6359, 0]
click at [548, 108] on div at bounding box center [304, 150] width 507 height 292
click at [538, 33] on button "Toggle fullscreen view" at bounding box center [541, 21] width 23 height 23
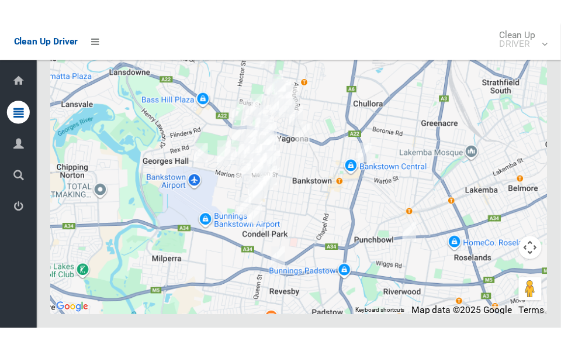
scroll to position [6779, 0]
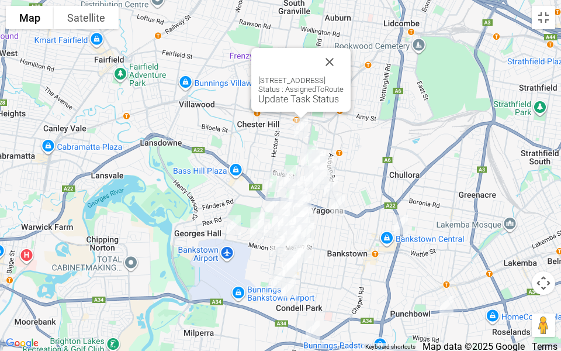
click at [344, 48] on button "Close" at bounding box center [330, 62] width 28 height 28
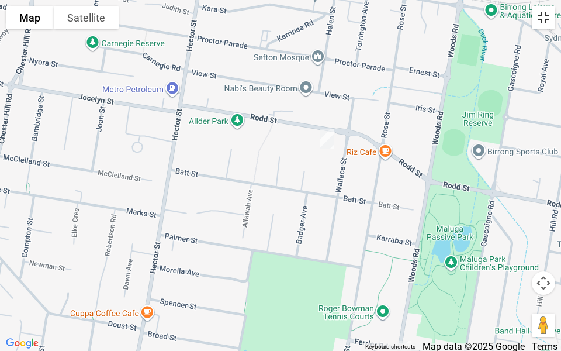
click at [552, 27] on button "Toggle fullscreen view" at bounding box center [543, 17] width 23 height 23
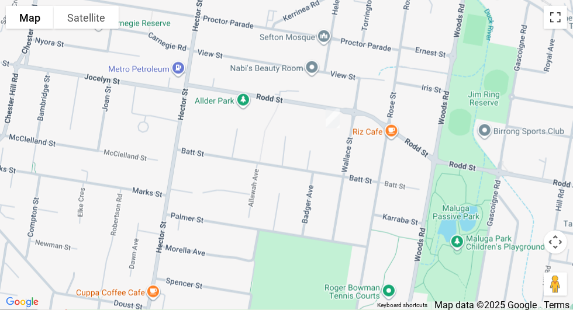
scroll to position [5833, 0]
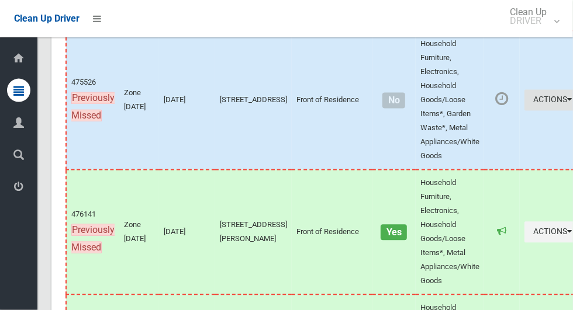
click at [525, 112] on button "Actions" at bounding box center [552, 101] width 56 height 22
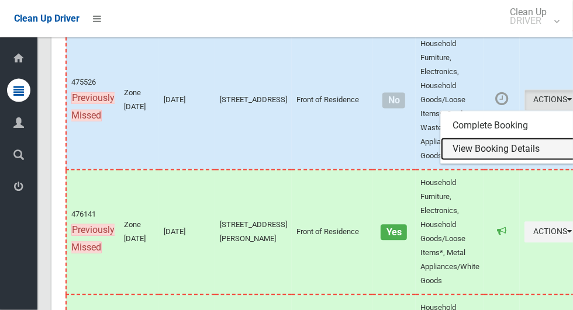
click at [479, 161] on link "View Booking Details" at bounding box center [510, 149] width 139 height 23
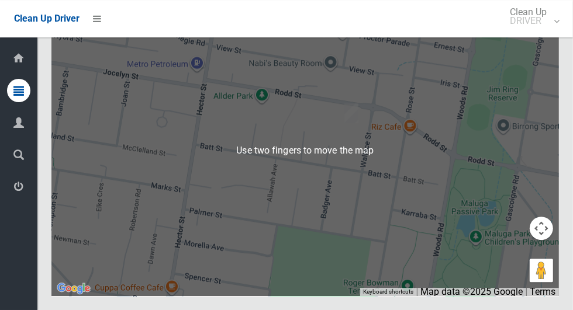
scroll to position [6378, 0]
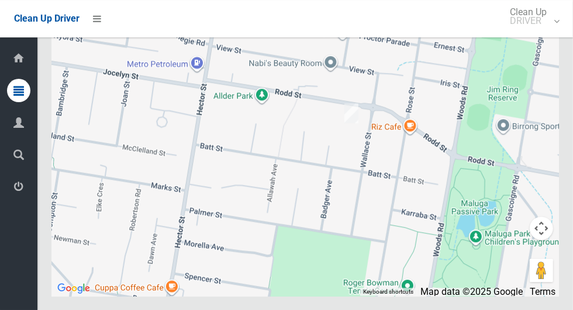
click at [549, 33] on button "Toggle fullscreen view" at bounding box center [541, 21] width 23 height 23
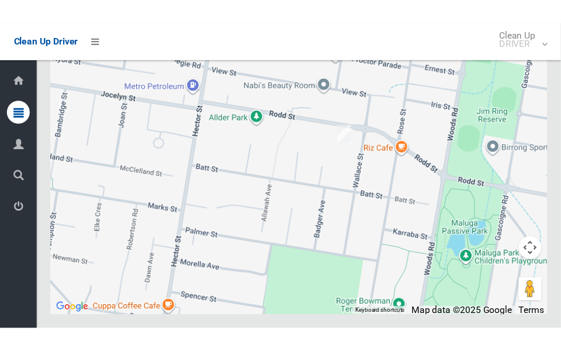
scroll to position [6799, 0]
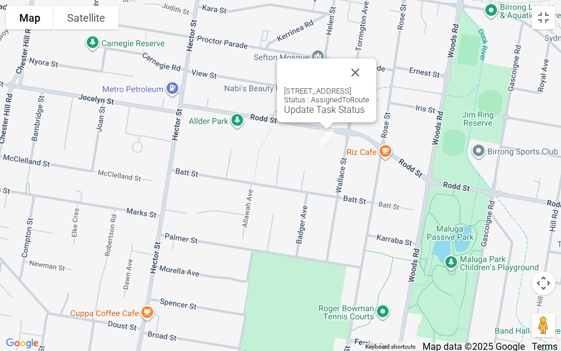
click at [302, 115] on div "3/183-185 Rodd Street, SEFTON NSW 2162 Status : AssignedToRoute Update Task Sta…" at bounding box center [326, 90] width 99 height 64
click at [305, 103] on div "3/183-185 Rodd Street, SEFTON NSW 2162 Status : AssignedToRoute Update Task Sta…" at bounding box center [326, 101] width 85 height 29
click at [298, 109] on link "Update Task Status" at bounding box center [324, 109] width 81 height 11
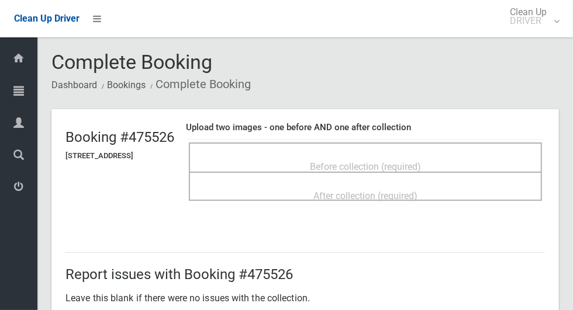
click at [408, 155] on div "Before collection (required)" at bounding box center [365, 166] width 327 height 22
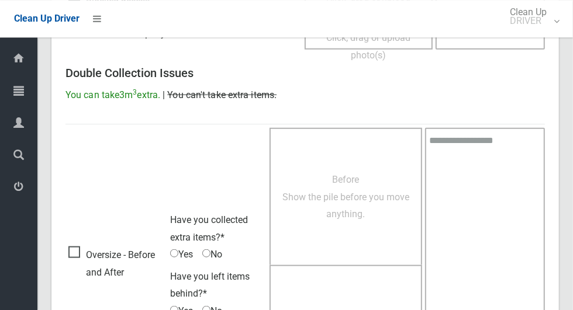
scroll to position [600, 0]
click at [87, 245] on span "Oversize - Before and After" at bounding box center [116, 262] width 96 height 34
click at [74, 245] on span "Oversize - Before and After" at bounding box center [116, 262] width 96 height 34
click at [181, 249] on span "Yes" at bounding box center [181, 254] width 23 height 18
click at [294, 219] on div "Before Show the pile before you move anything." at bounding box center [345, 196] width 127 height 52
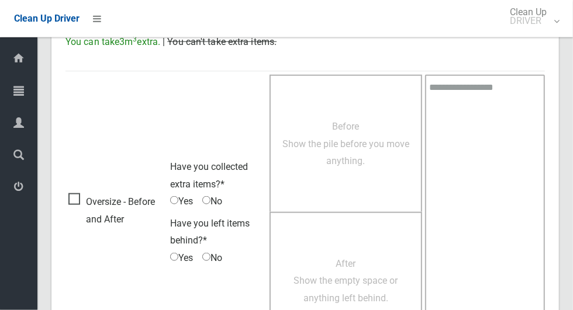
scroll to position [653, 0]
click at [357, 158] on span "Before Show the pile before you move anything." at bounding box center [345, 143] width 127 height 46
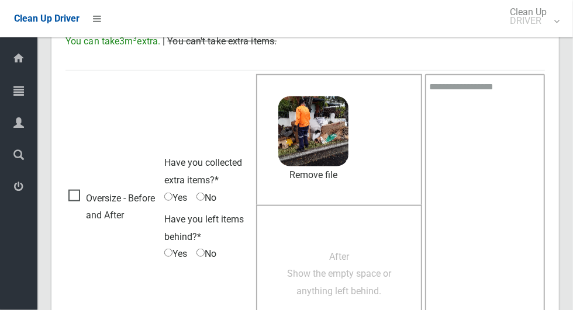
click at [325, 310] on div "After Show the empty space or anything left behind." at bounding box center [339, 274] width 166 height 139
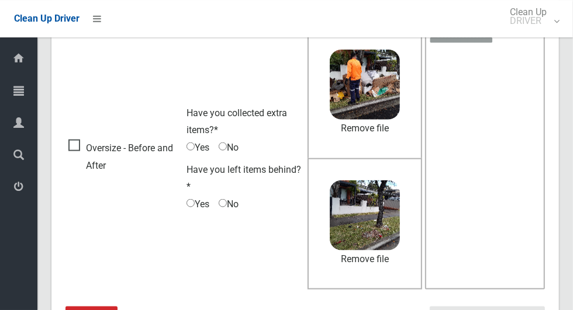
scroll to position [699, 0]
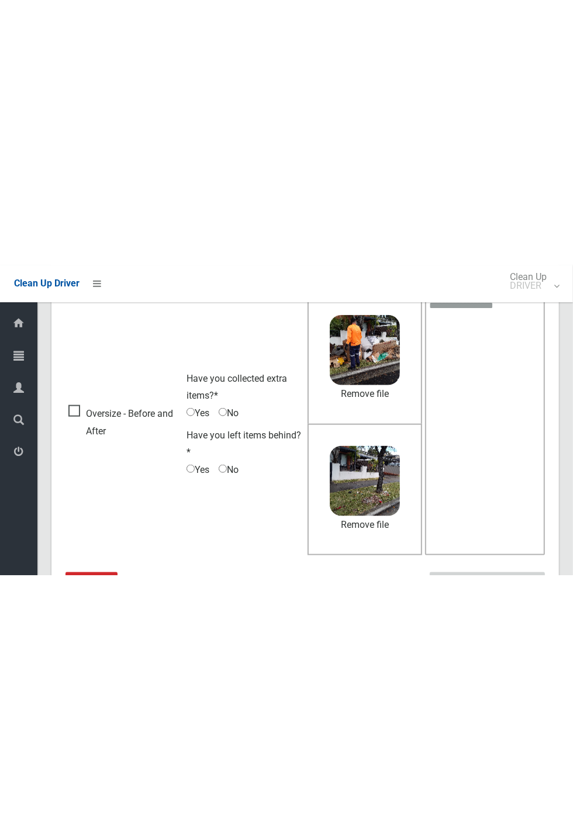
scroll to position [244, 0]
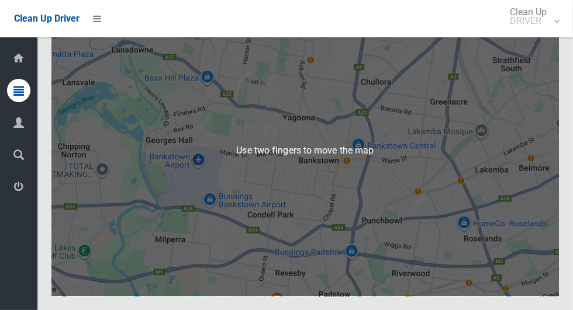
scroll to position [6376, 0]
